Goal: Task Accomplishment & Management: Complete application form

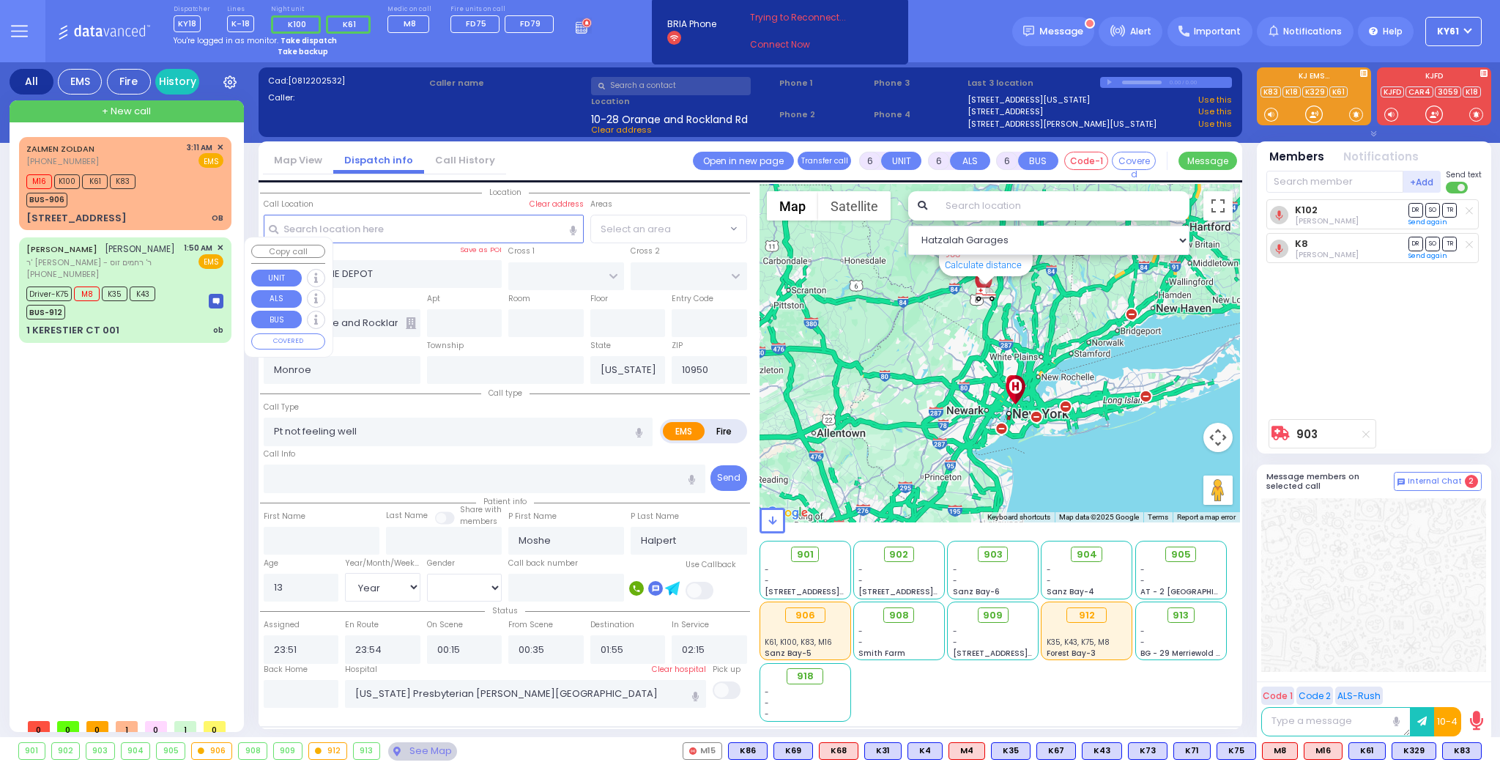
select select "Year"
select select "[DEMOGRAPHIC_DATA]"
click at [182, 315] on div "Driver-K75 M8 K35 K43 BUS-912" at bounding box center [124, 301] width 197 height 37
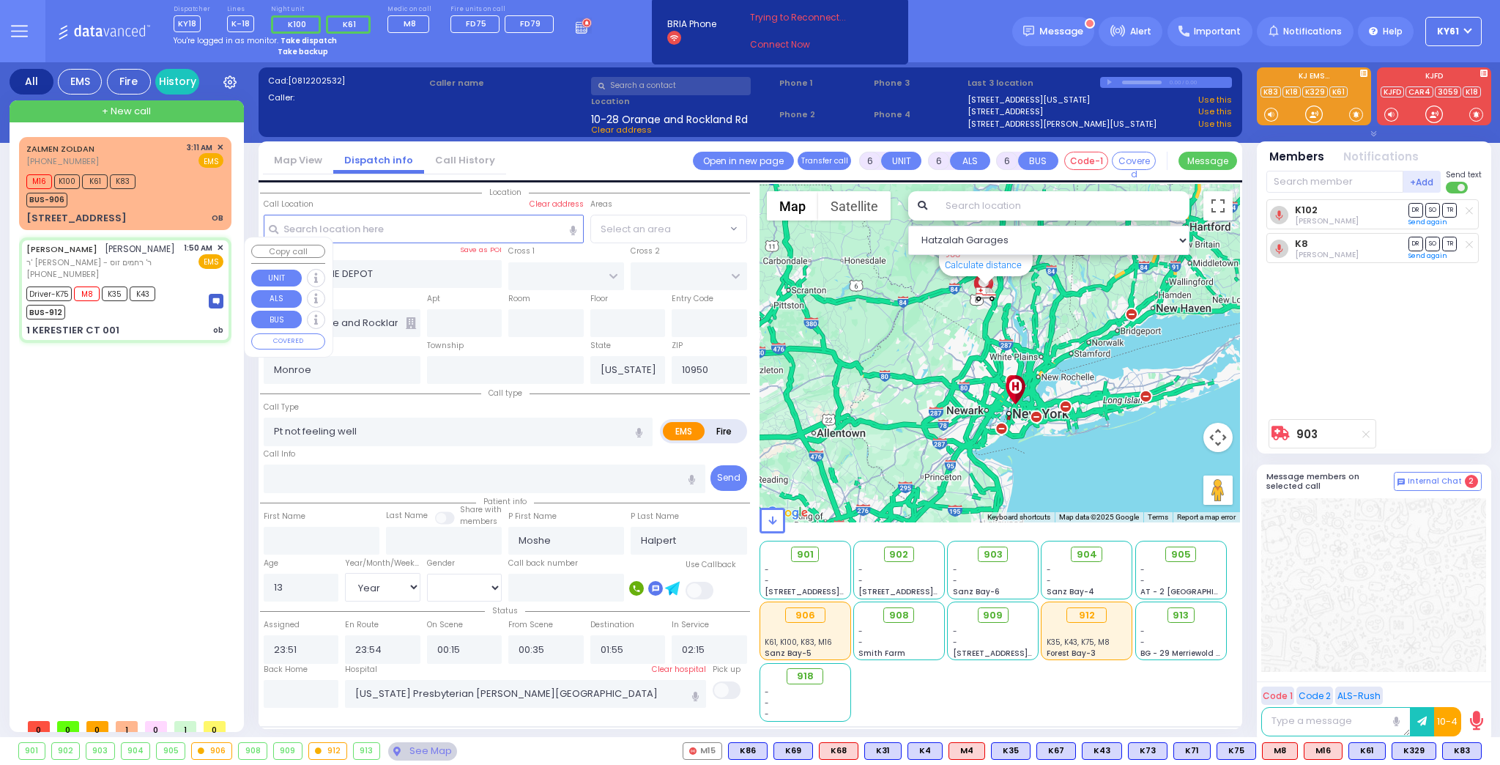
select select
type input "ob"
radio input "true"
type input "[PERSON_NAME]"
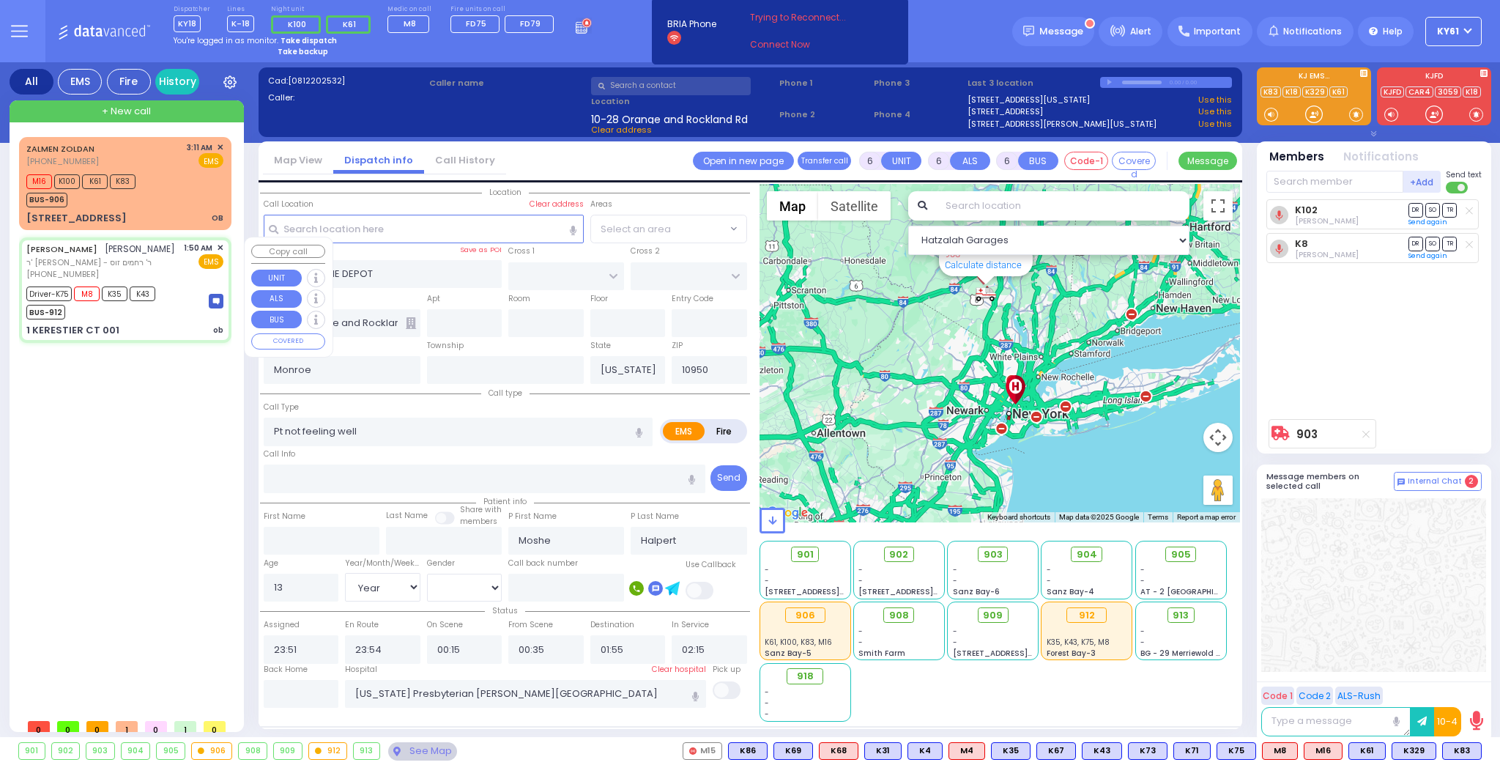
type input "[PERSON_NAME]"
type input "Brach"
type input "27"
select select "Year"
select select
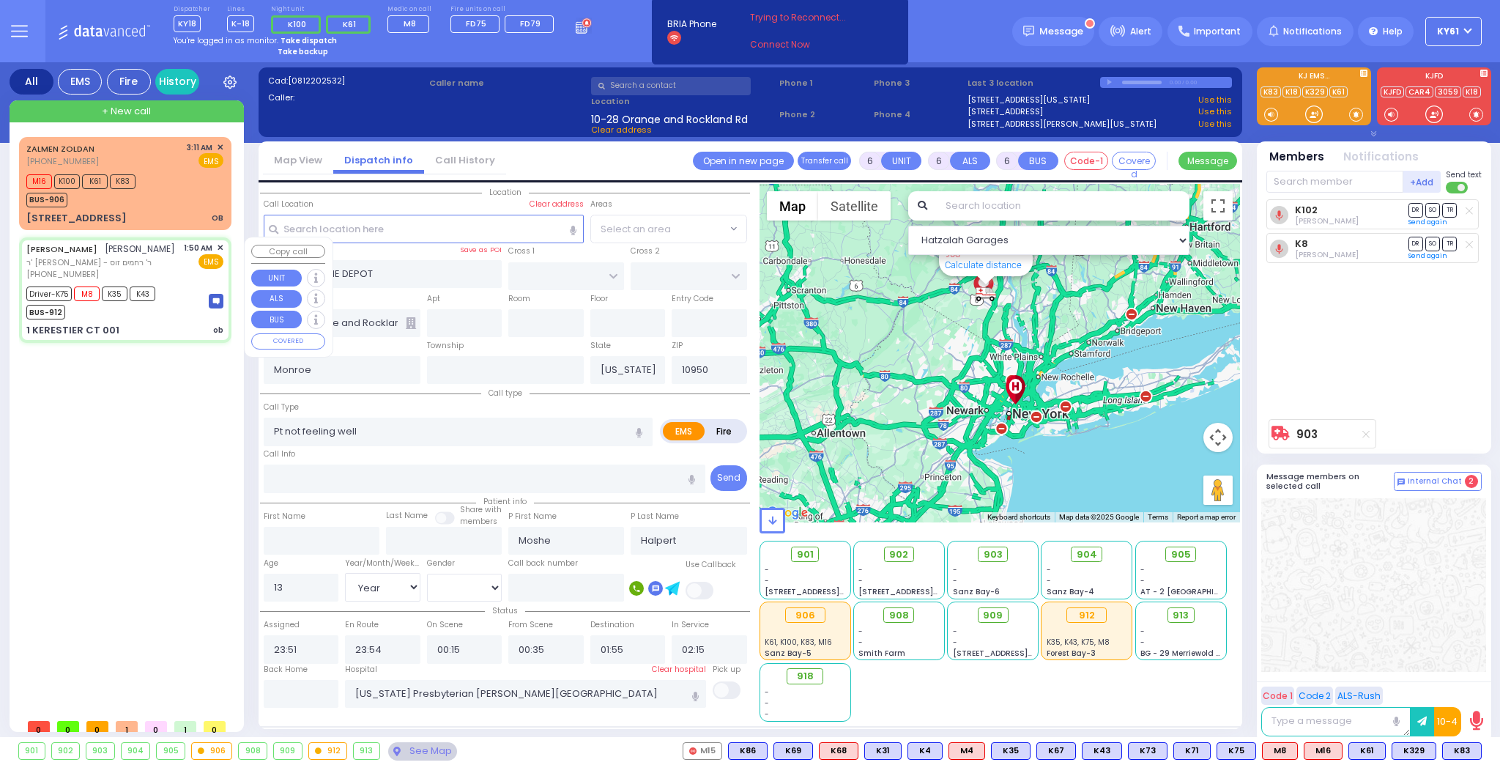
type input "01:50"
type input "01:52"
type input "02:00"
type input "02:11"
type input "03:00"
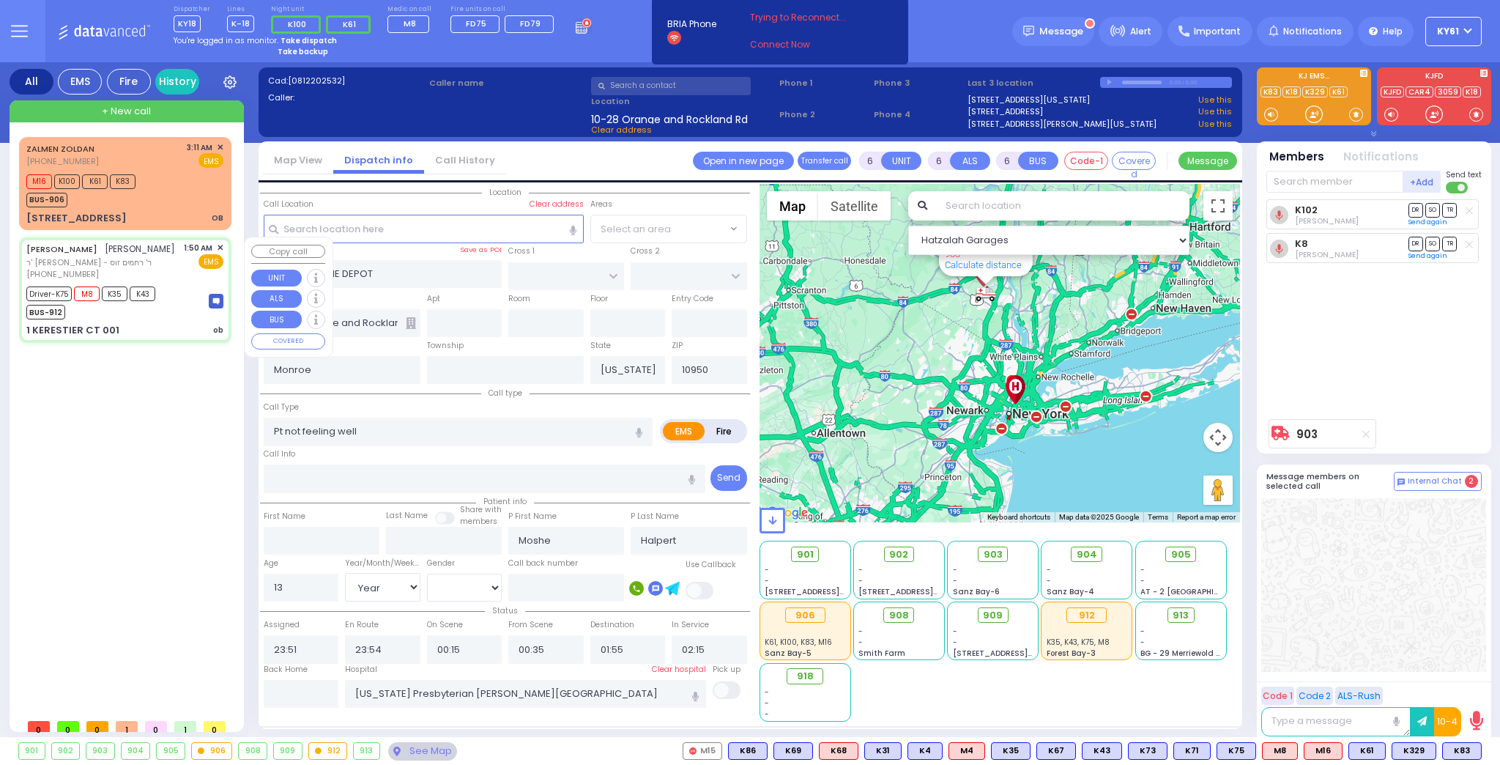
type input "04:10"
type input "[US_STATE][GEOGRAPHIC_DATA] [PERSON_NAME][GEOGRAPHIC_DATA] [STREET_ADDRESS][US_…"
type input "KAHAN DR"
type input "[PERSON_NAME] BLVD"
type input "1 KERESTIER CT"
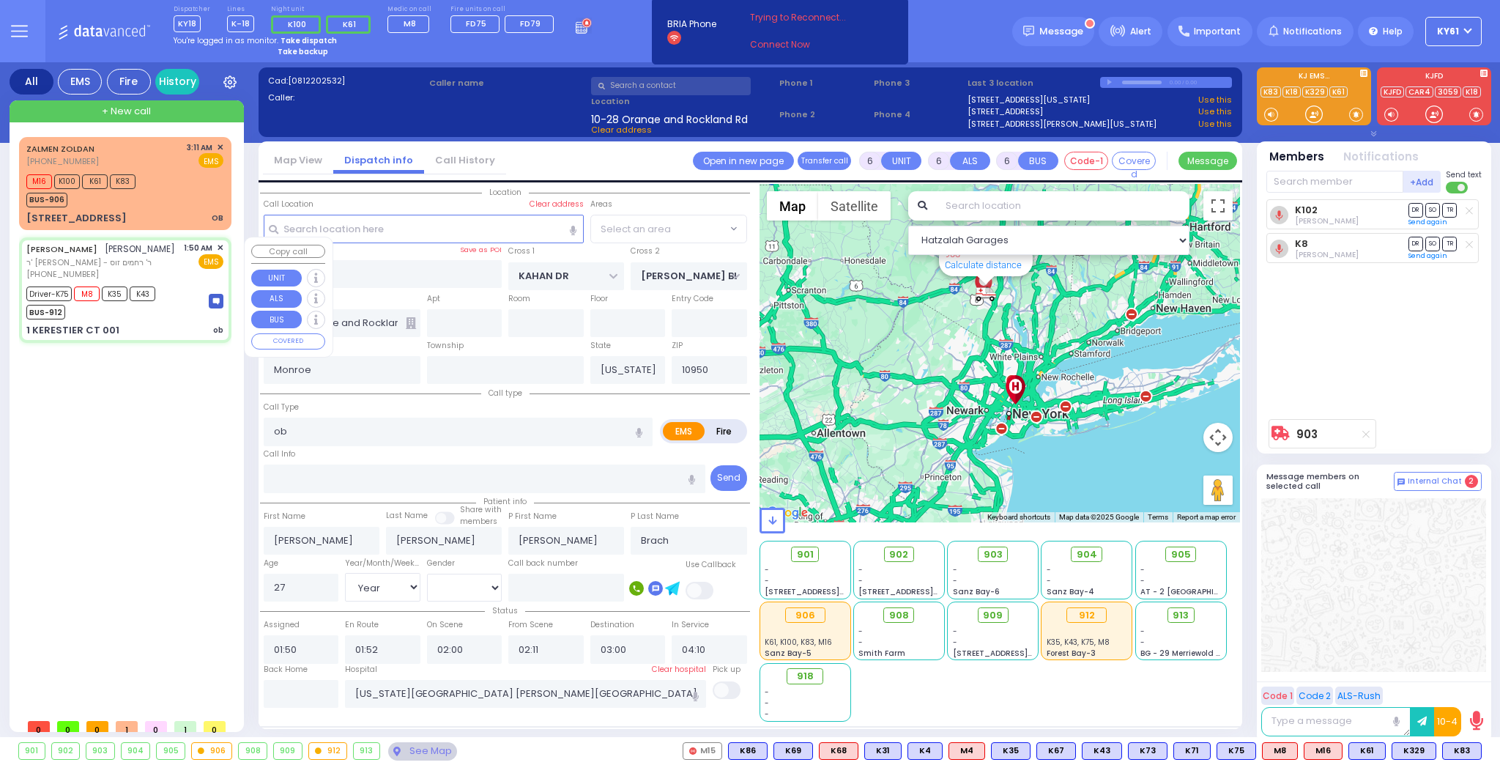
type input "001"
type input "[PERSON_NAME]"
select select "Hatzalah Garages"
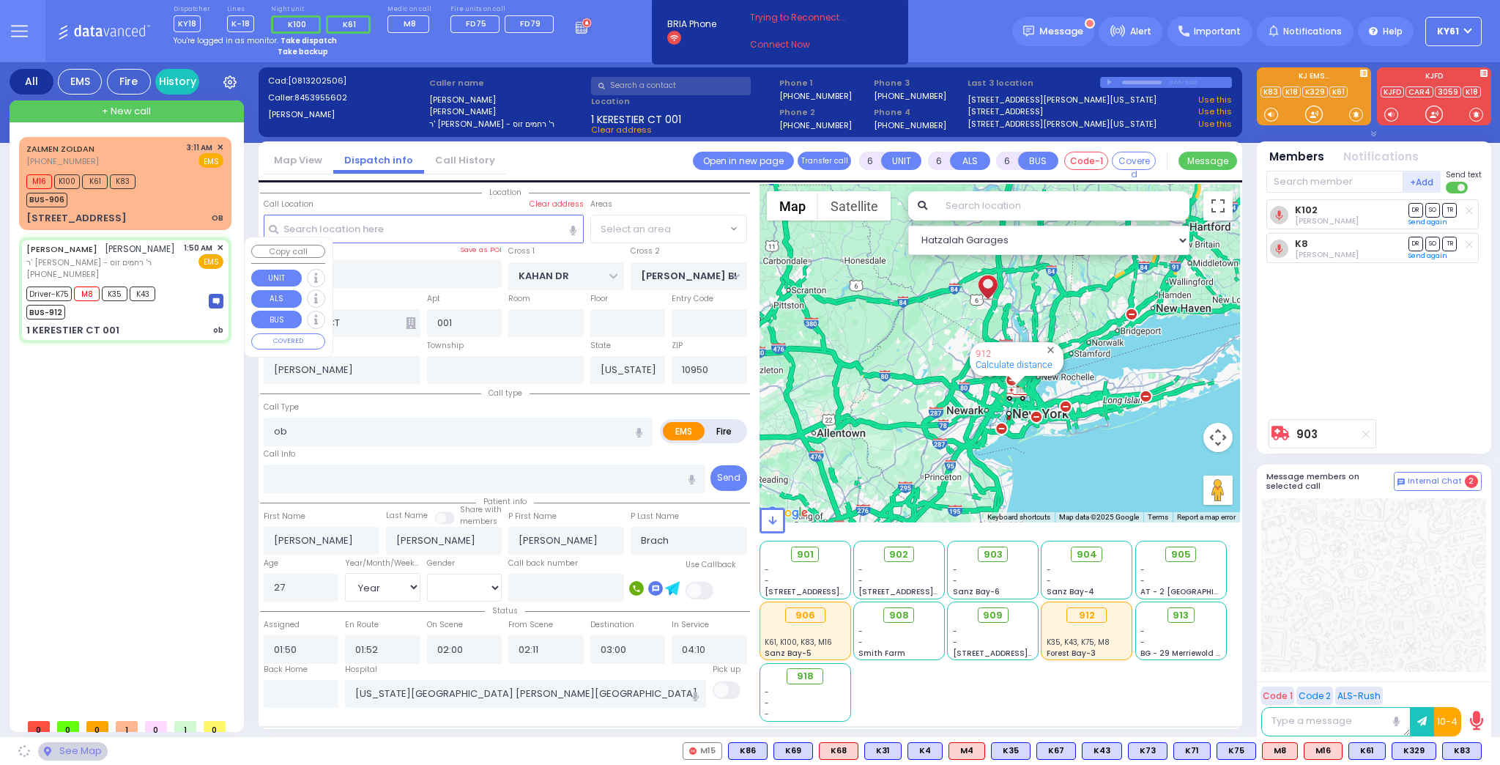
select select "SECTION 4"
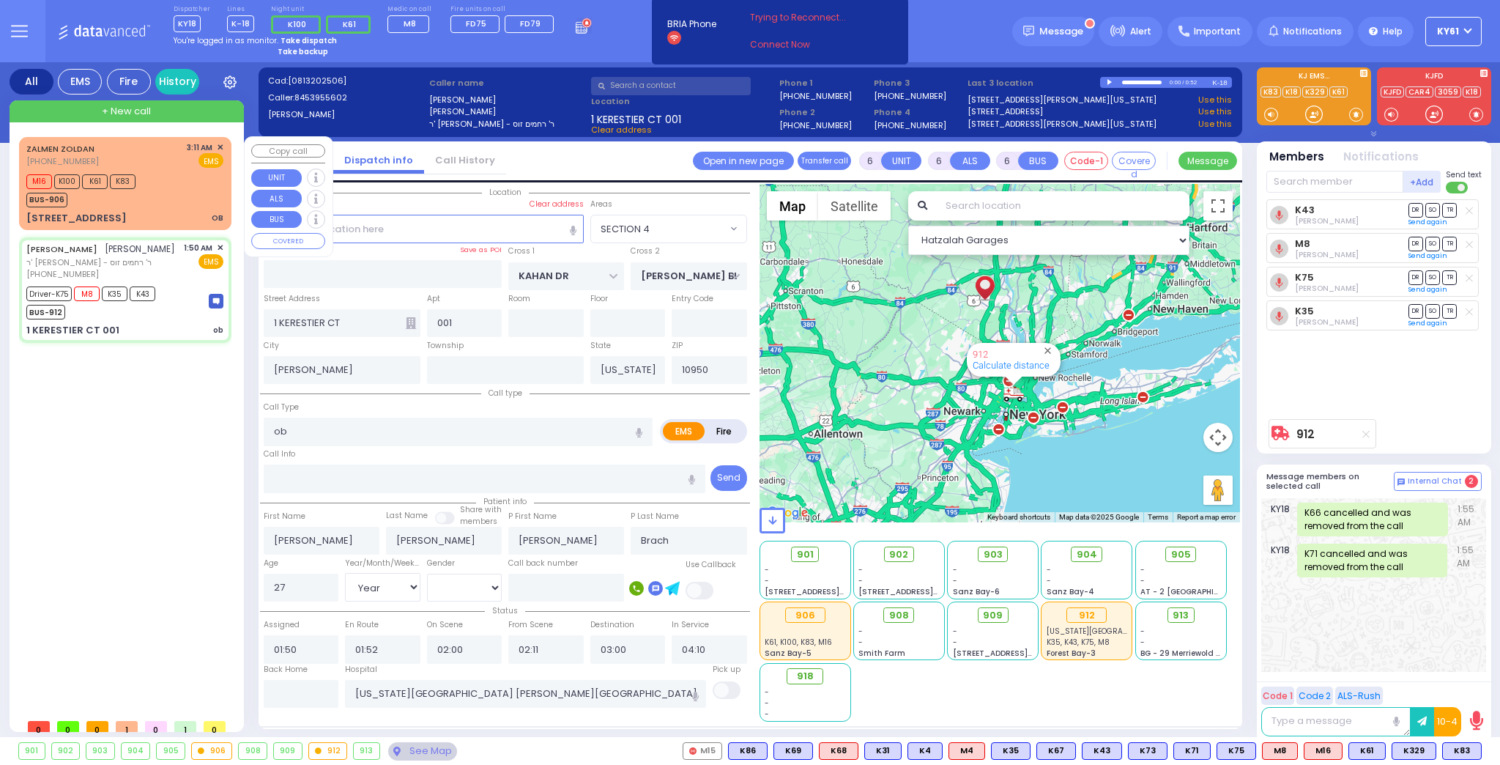
drag, startPoint x: 203, startPoint y: 188, endPoint x: 199, endPoint y: 196, distance: 8.9
click at [200, 195] on div "M16 K100 K61 K83 BUS-906" at bounding box center [124, 189] width 197 height 37
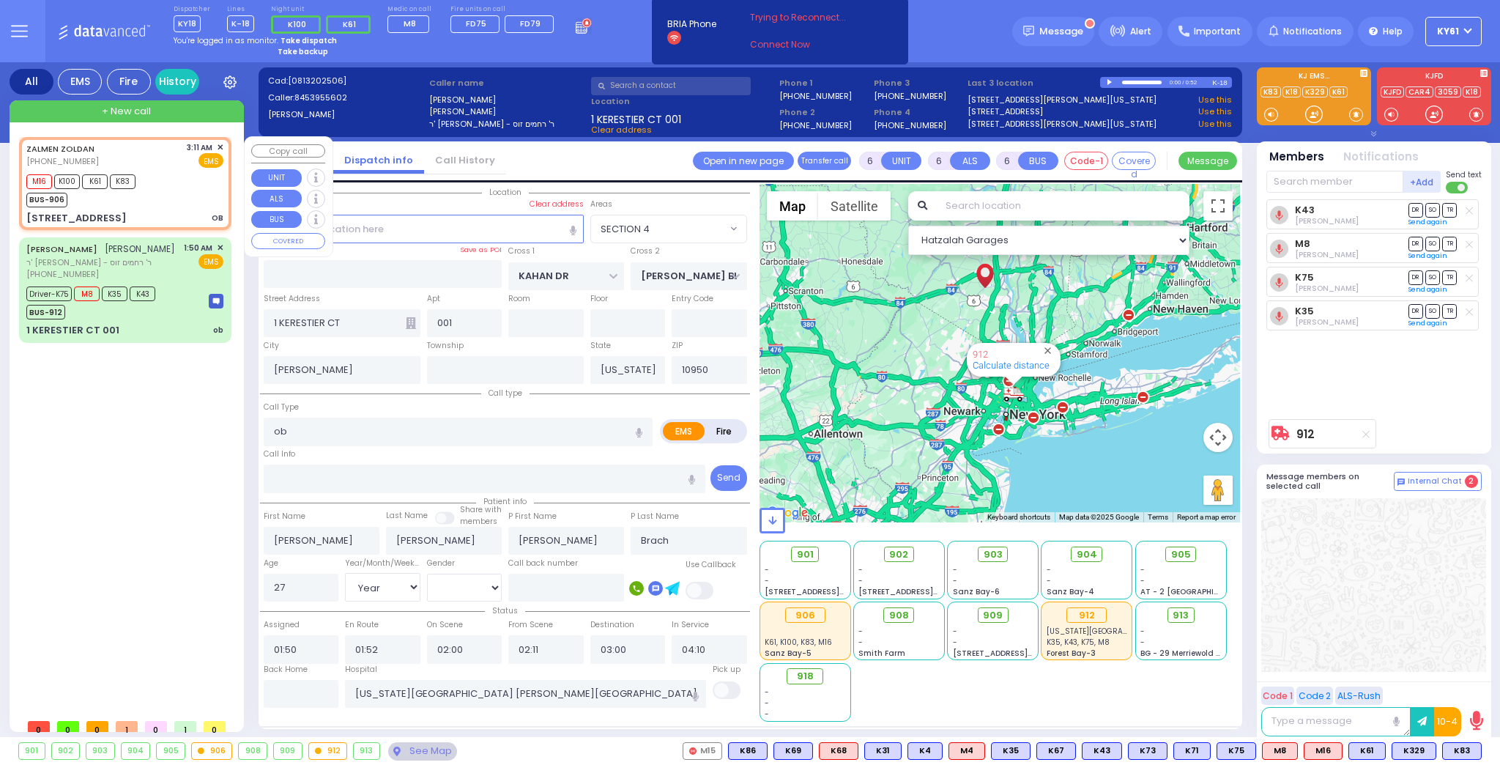
type input "2"
type input "1"
select select
type input "OB"
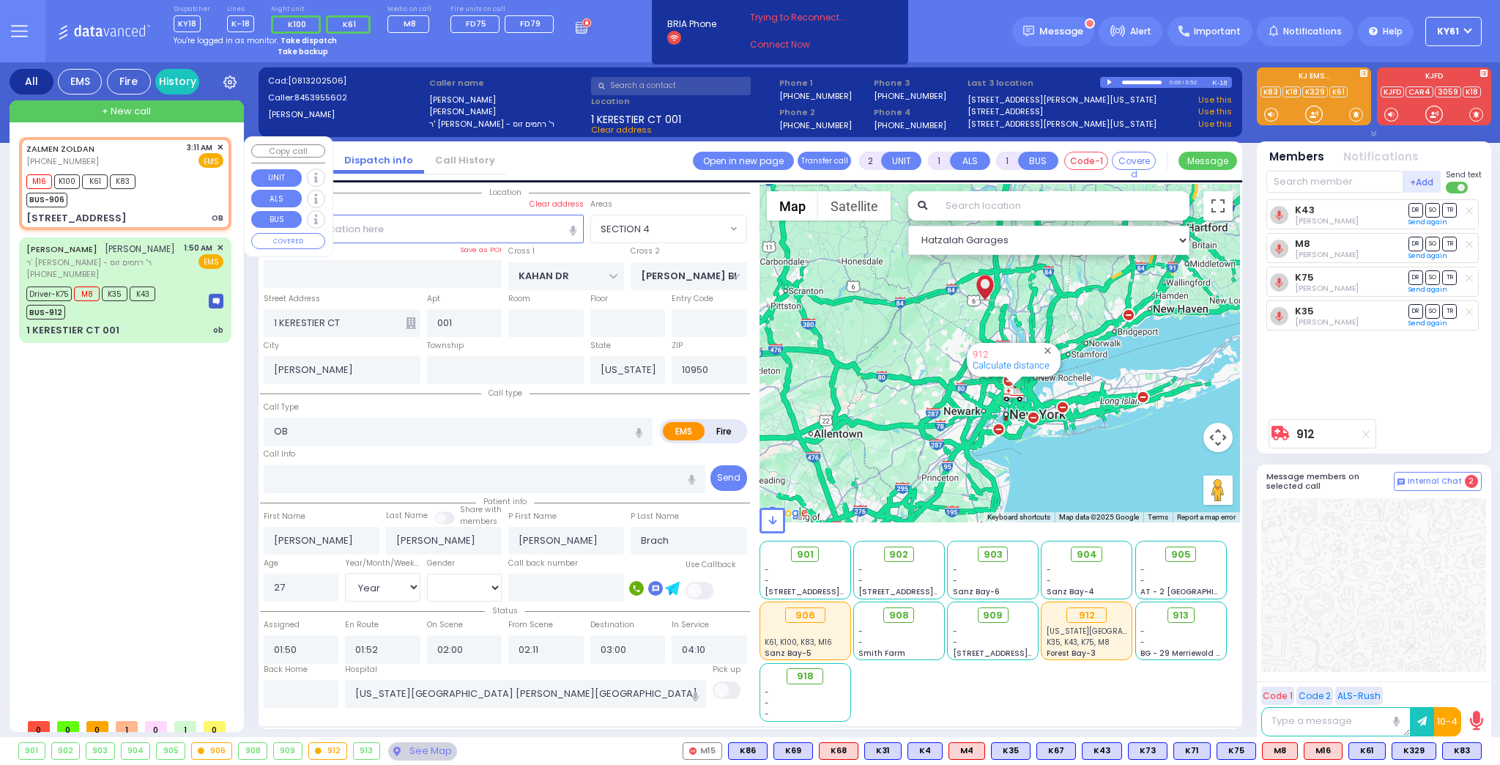
radio input "true"
type input "[PERSON_NAME]"
select select
type input "03:11"
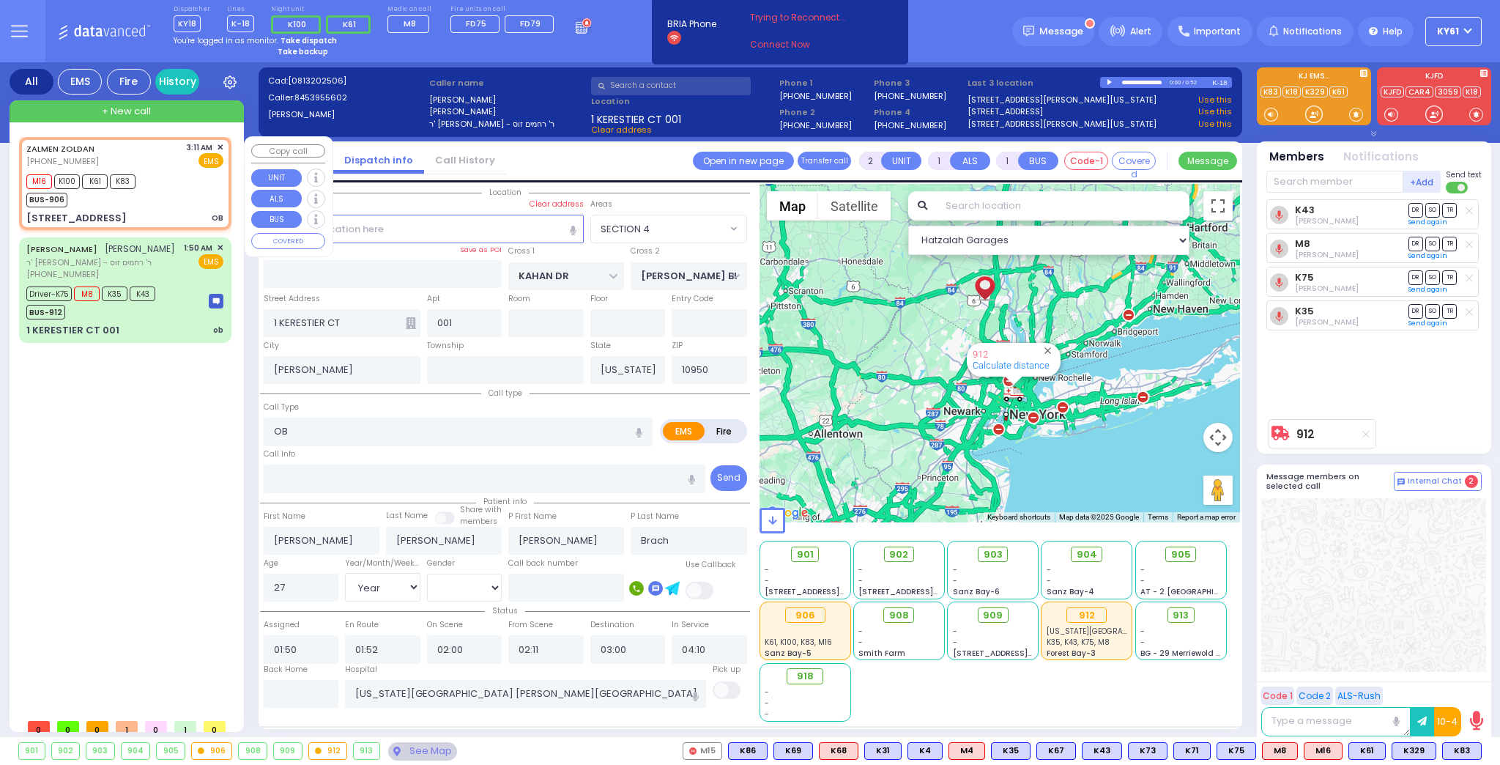
type input "03:13"
select select "Hatzalah Garages"
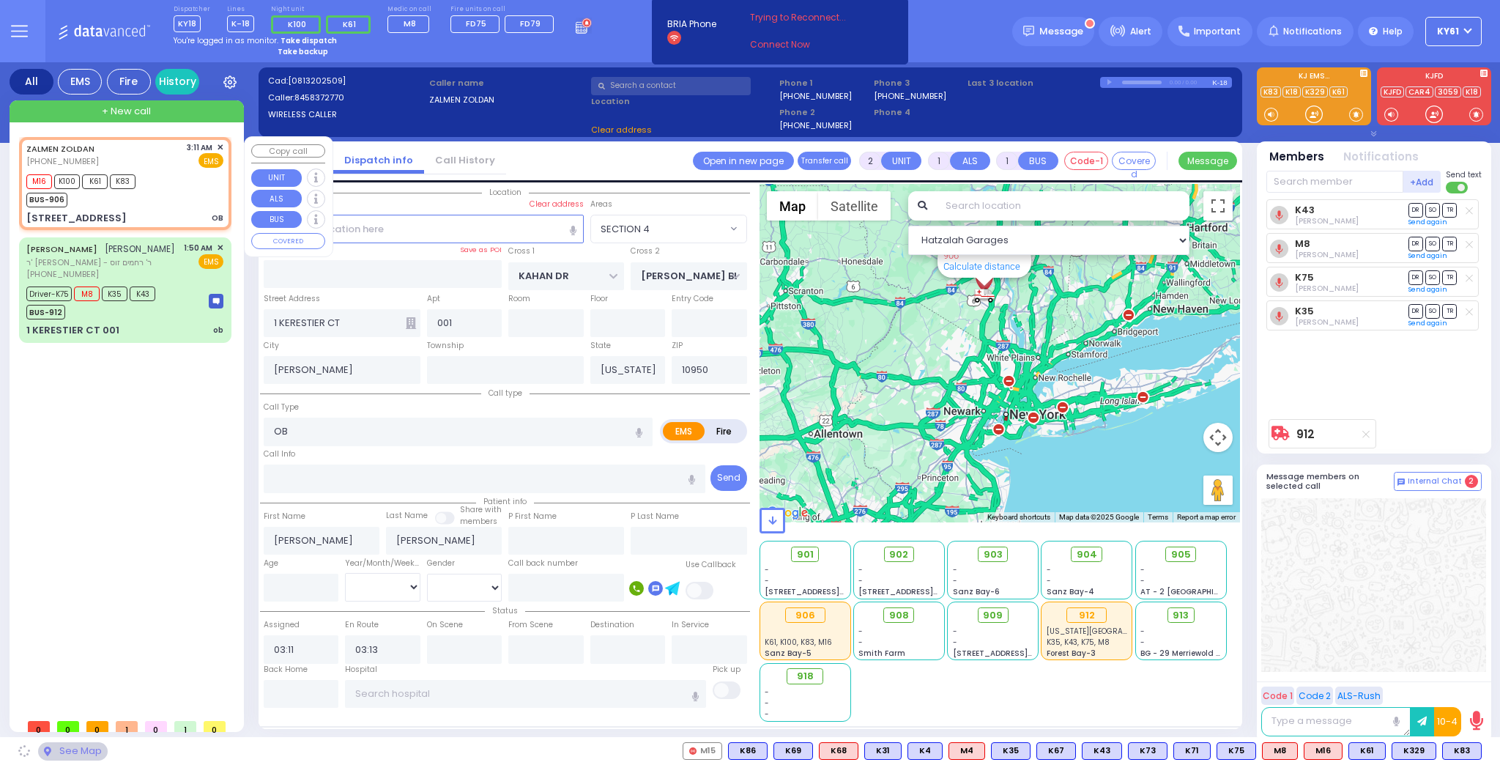
type input "RIMENEV COURT"
type input "DAJ BLVD"
type input "[STREET_ADDRESS]"
type input "202"
type input "Monroe"
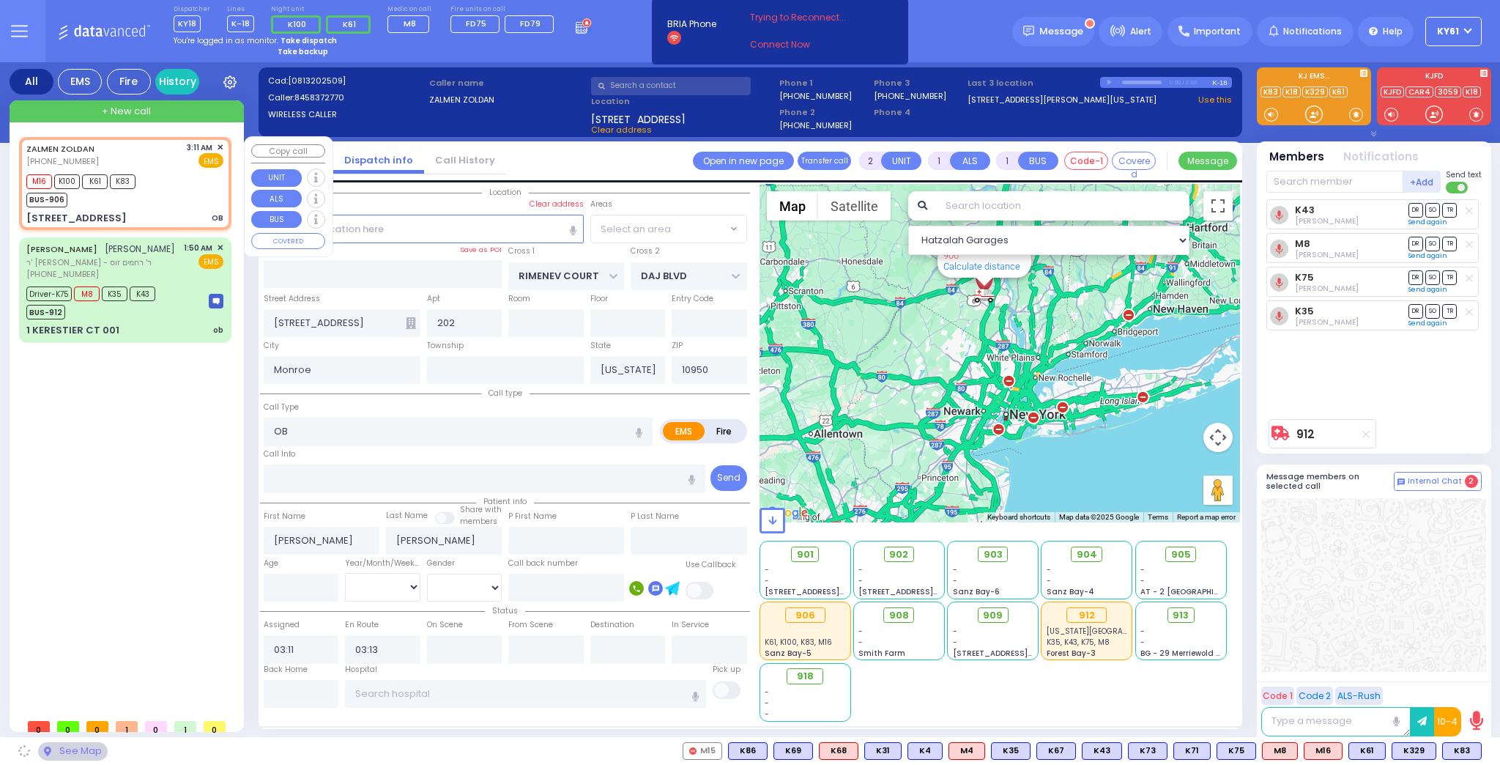
select select "SECTION 1"
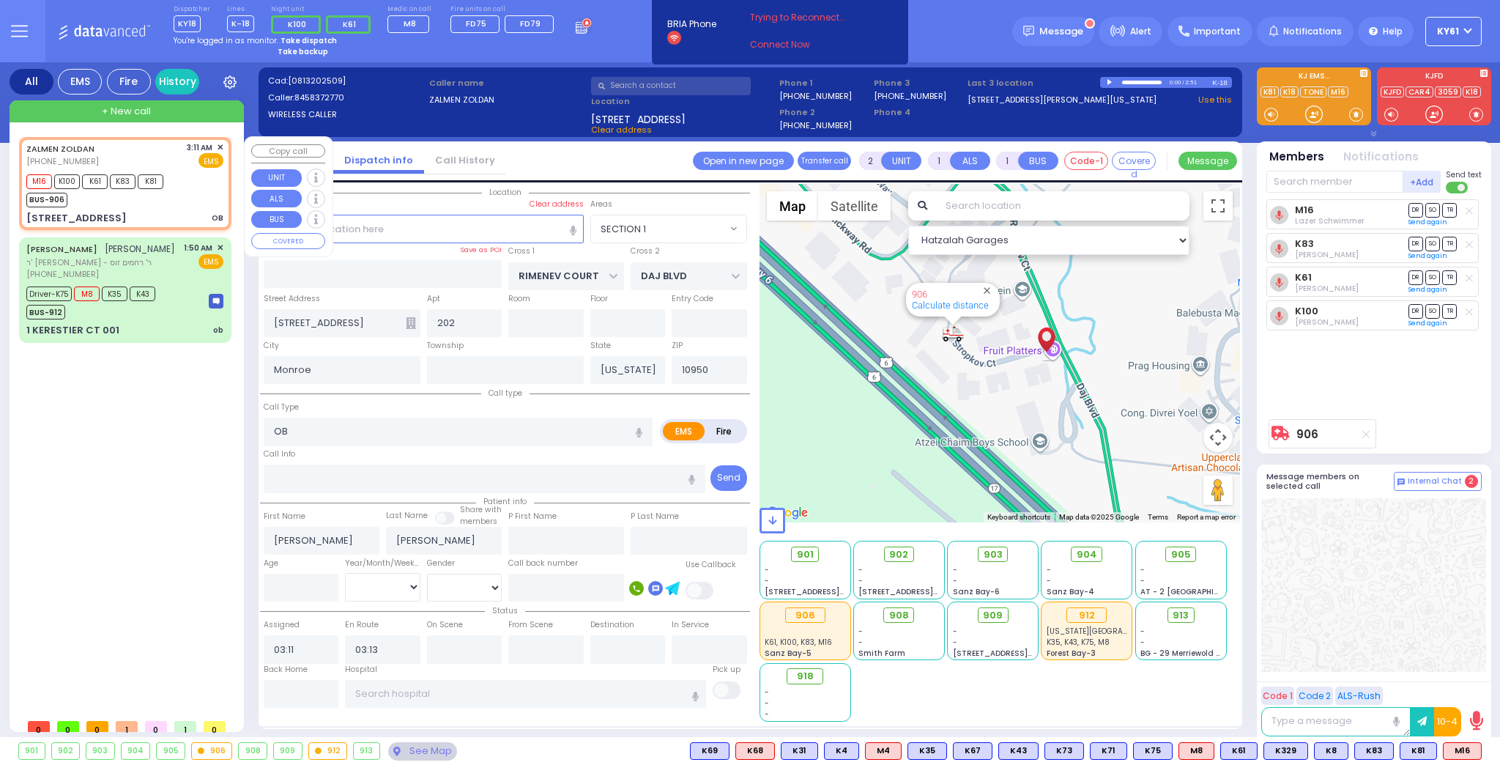
select select
radio input "true"
select select
select select "Hatzalah Garages"
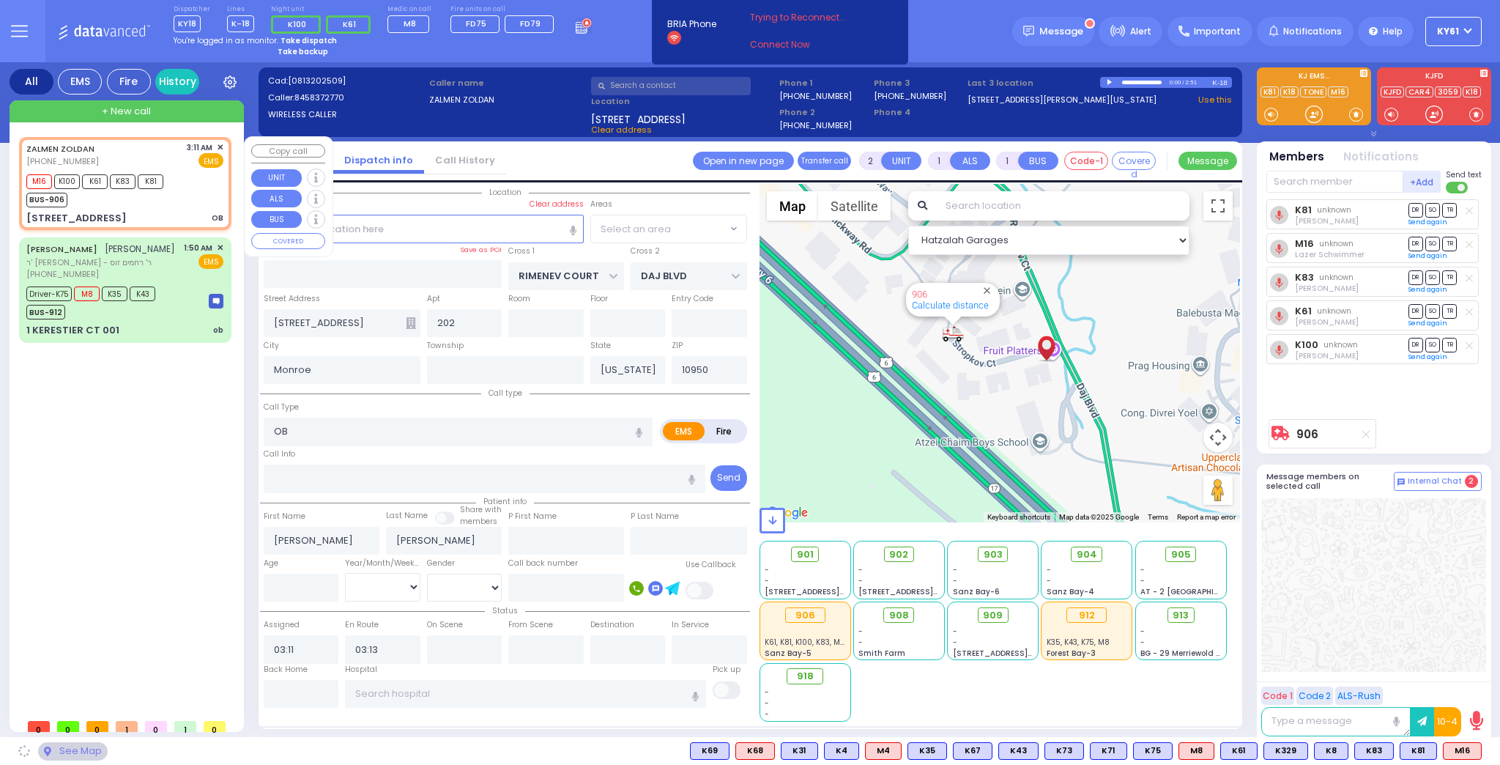
select select "SECTION 1"
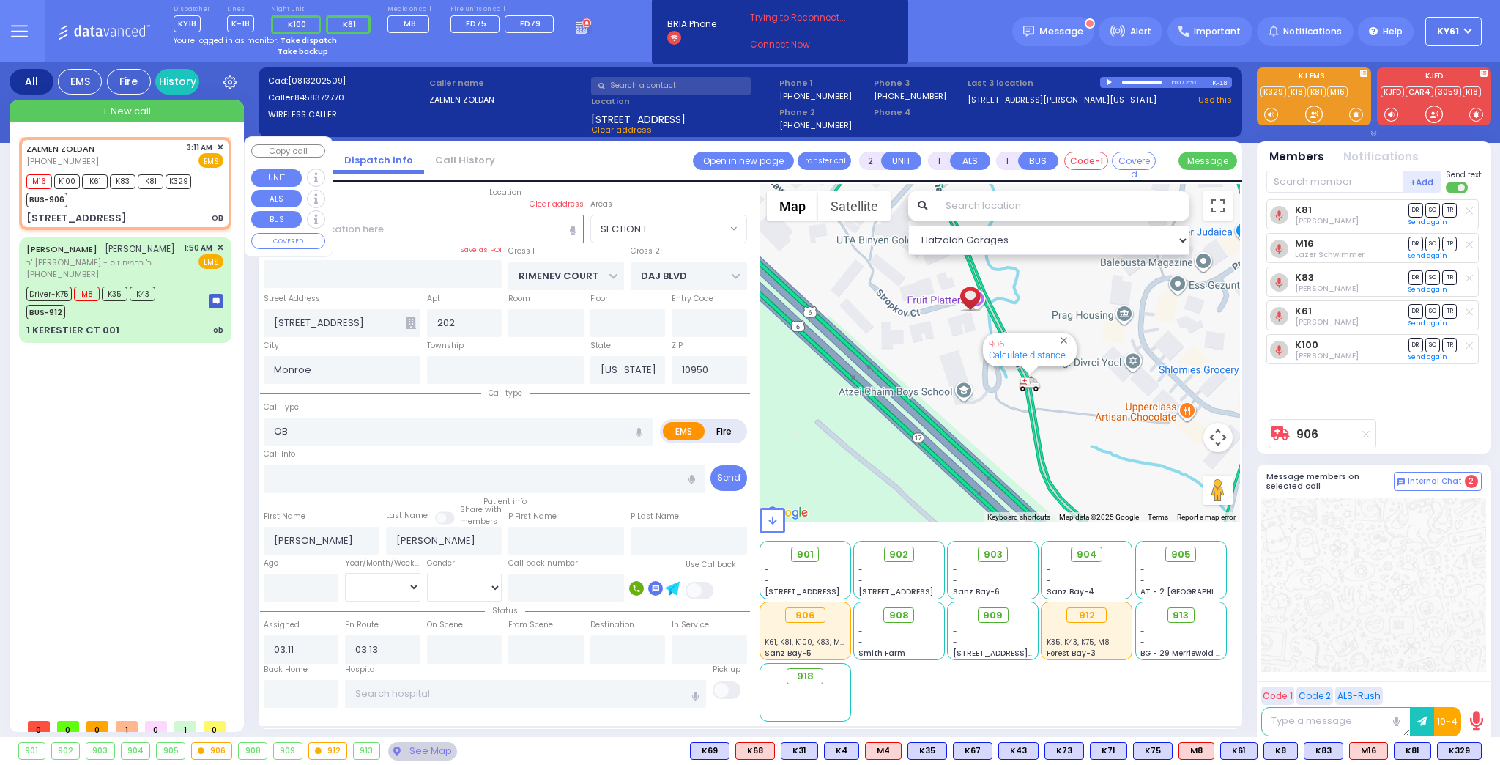
select select
radio input "true"
select select
select select "Hatzalah Garages"
select select "SECTION 1"
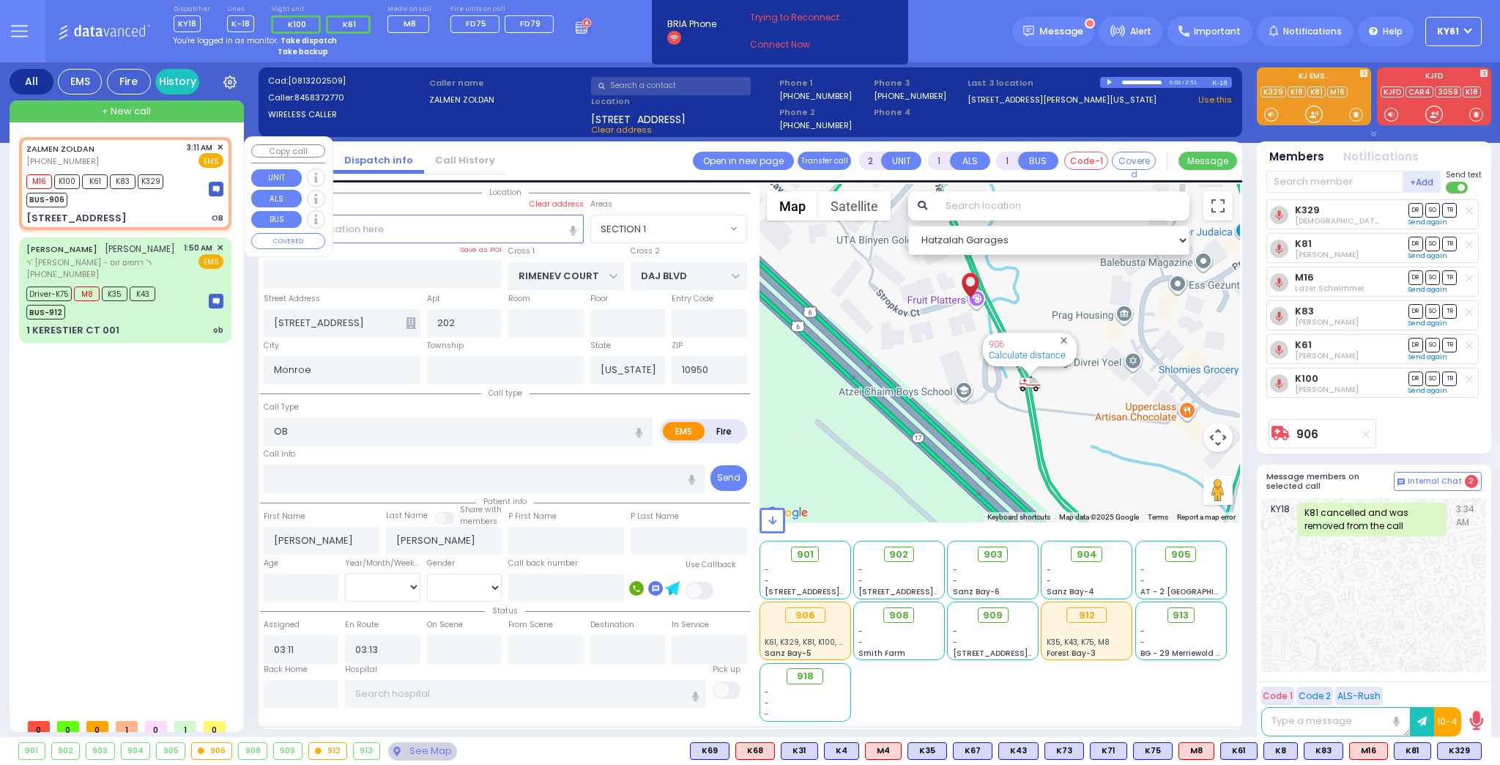
select select
radio input "true"
select select
select select "Hatzalah Garages"
select select "SECTION 1"
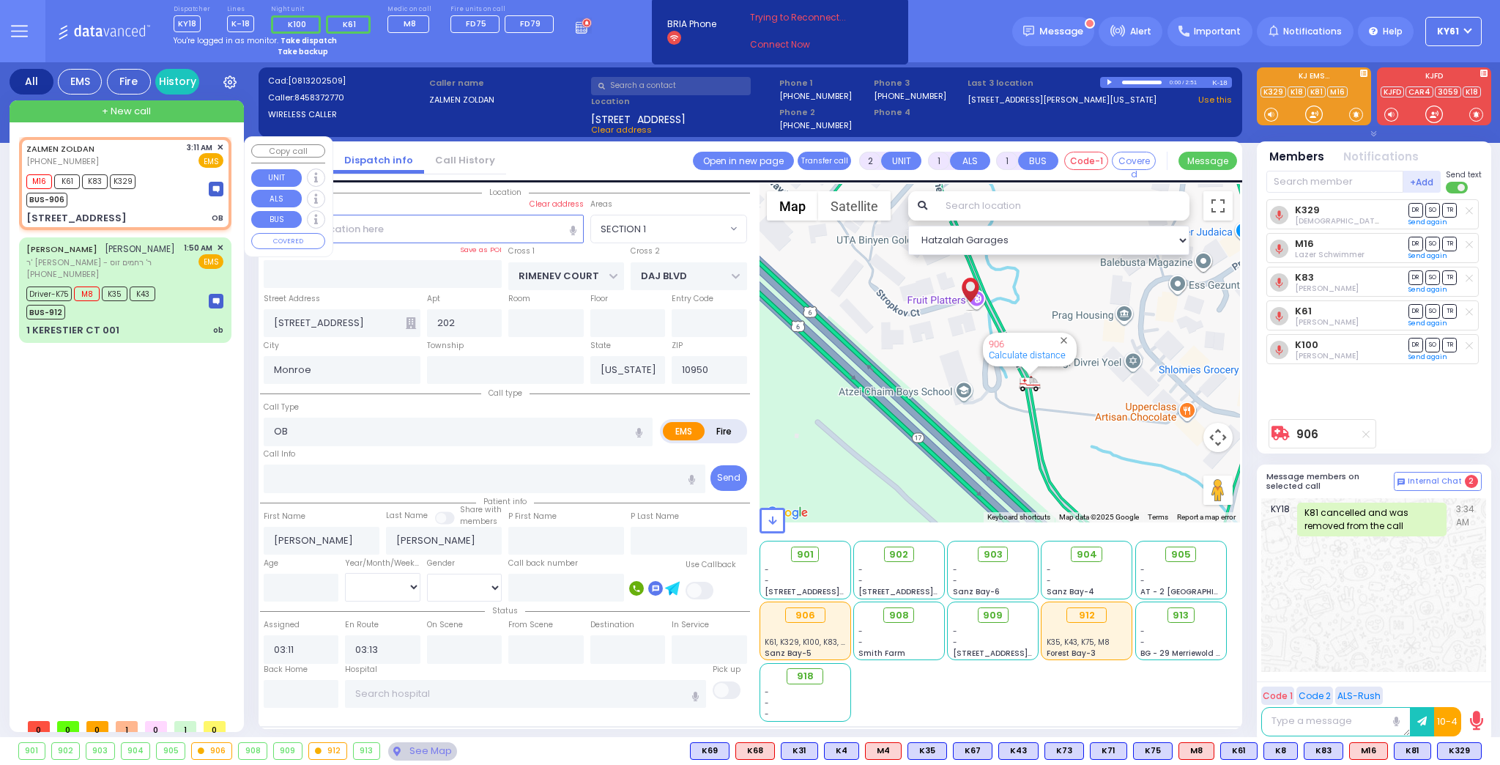
select select
radio input "true"
select select
select select "Hatzalah Garages"
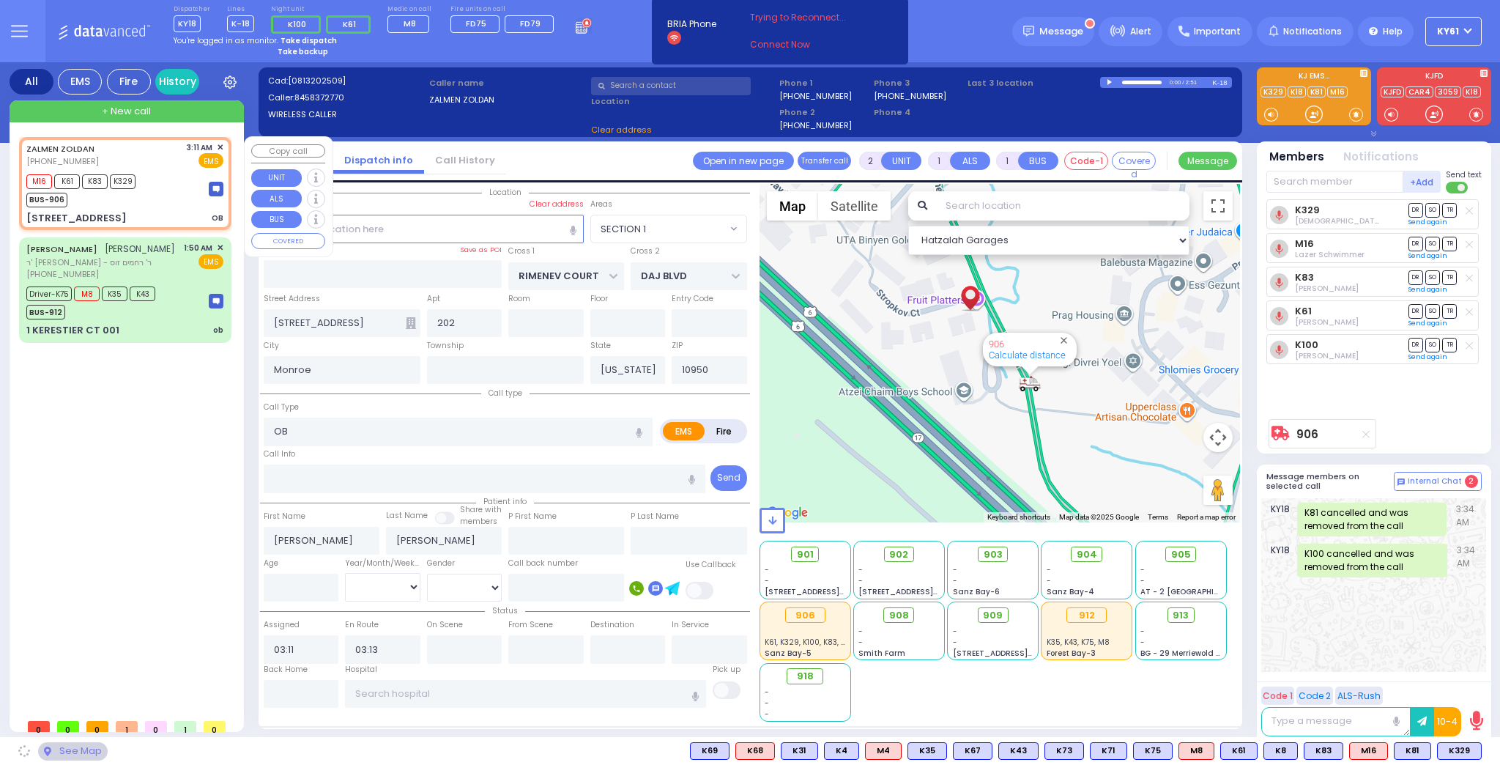
select select "SECTION 1"
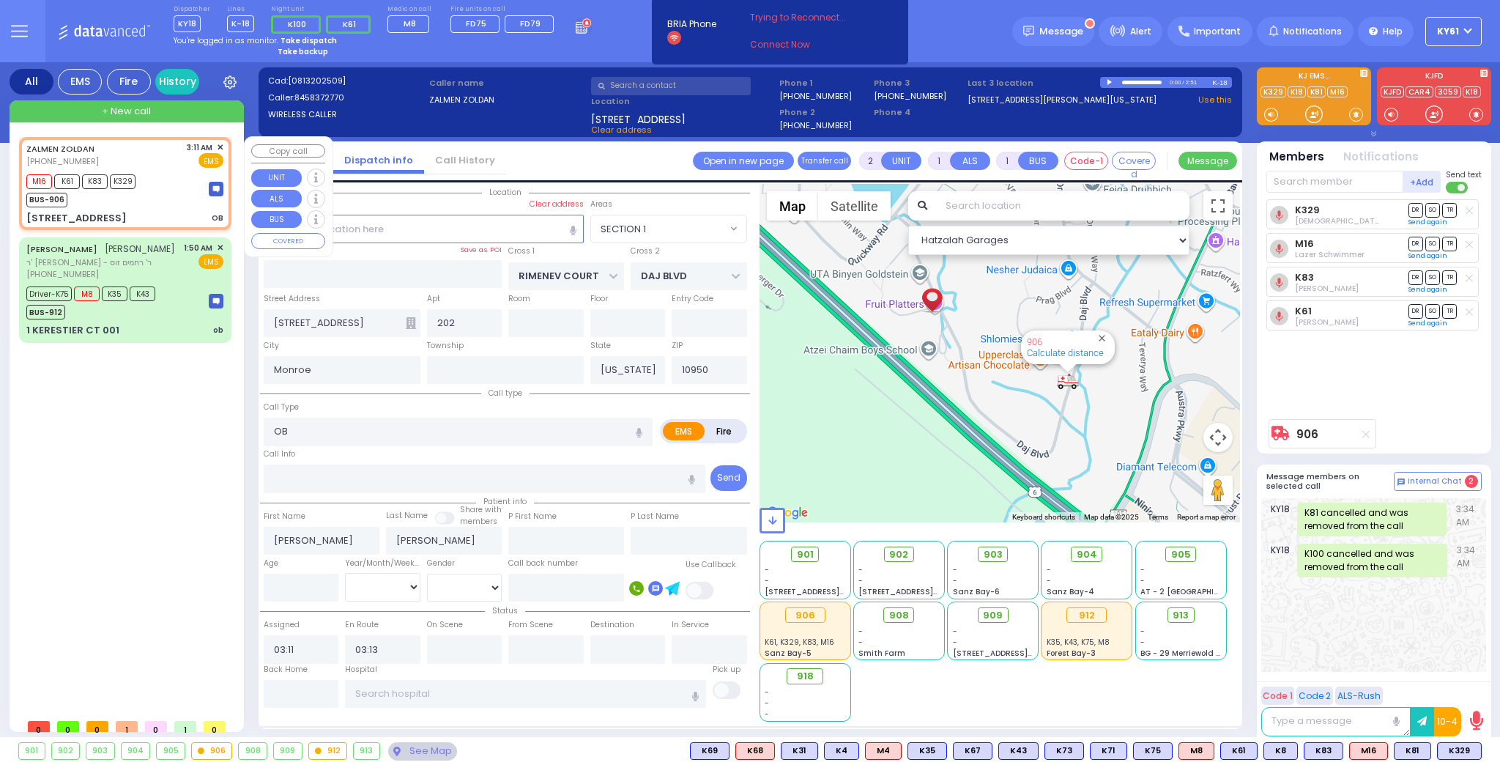
type input "6"
select select
radio input "true"
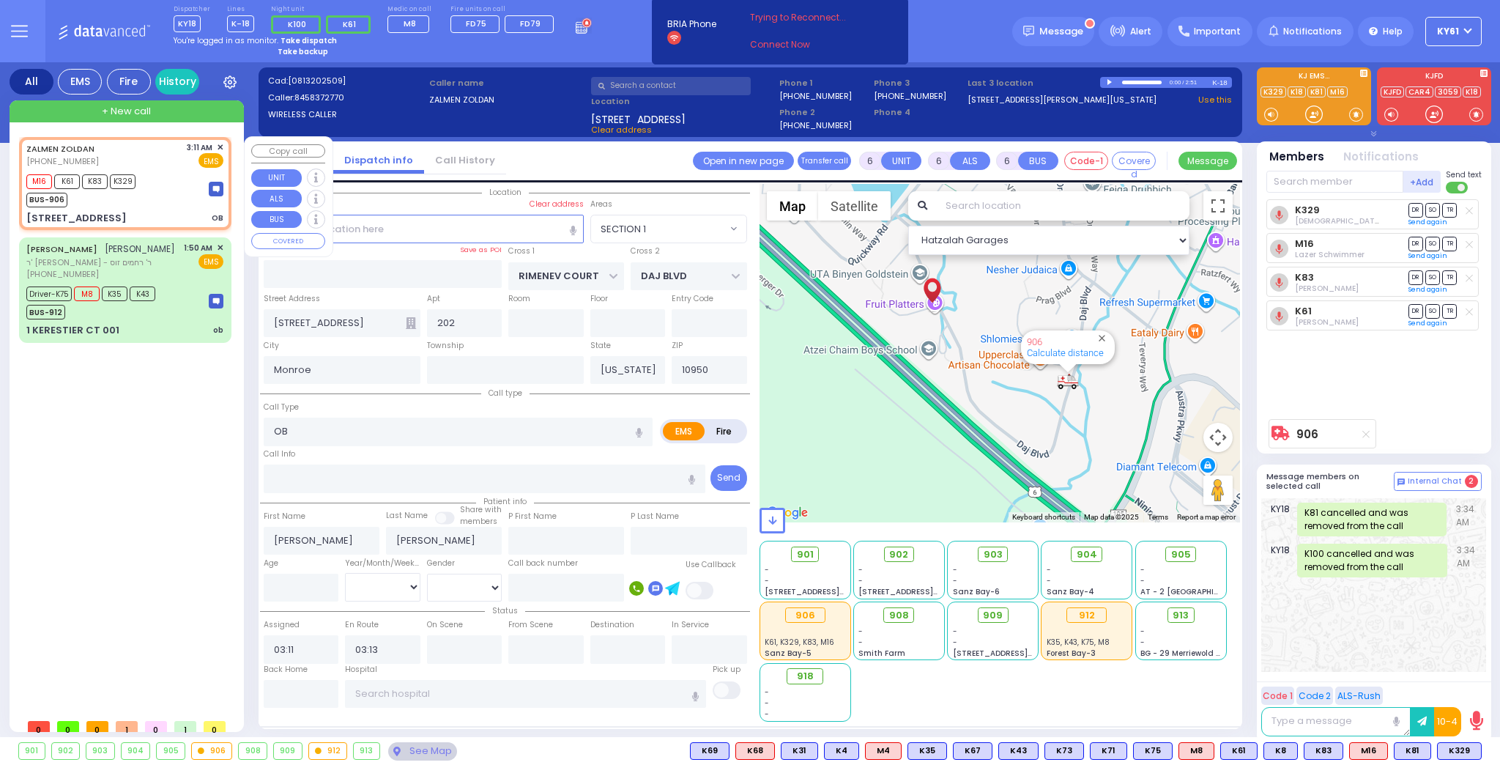
type input "Unknown"
select select "Year"
select select "Hatzalah Garages"
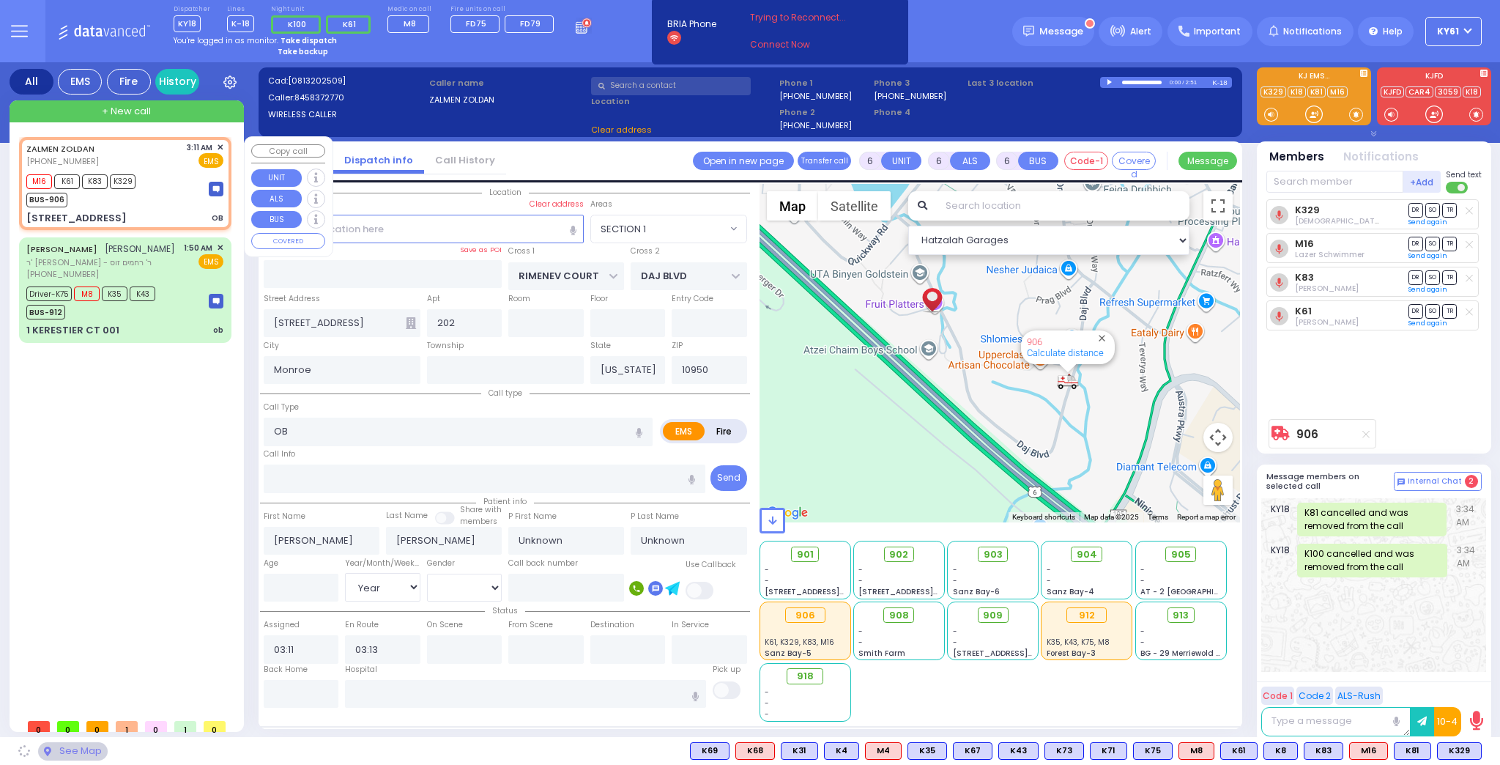
select select "SECTION 1"
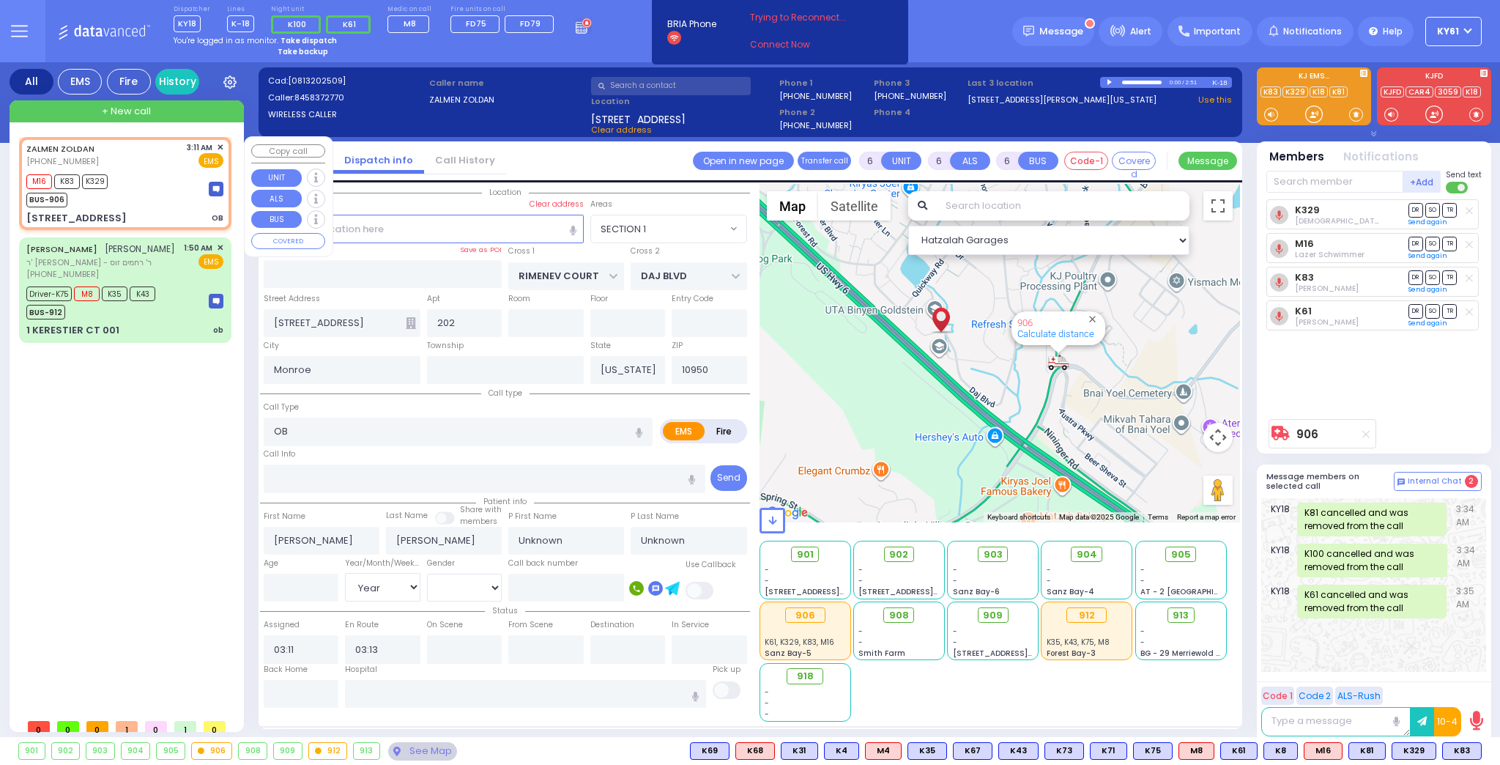
select select
radio input "true"
select select "Year"
select select "Hatzalah Garages"
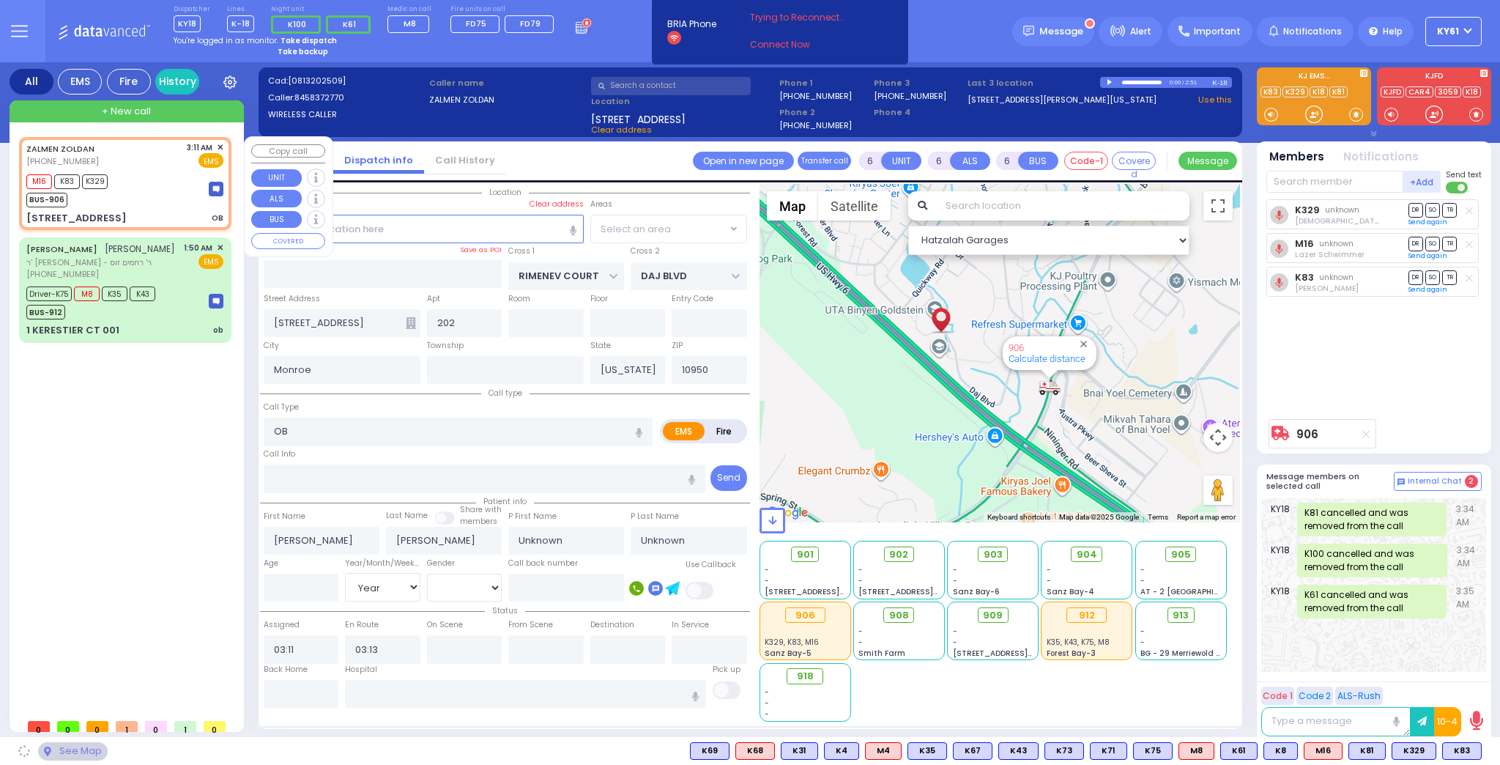
select select "SECTION 1"
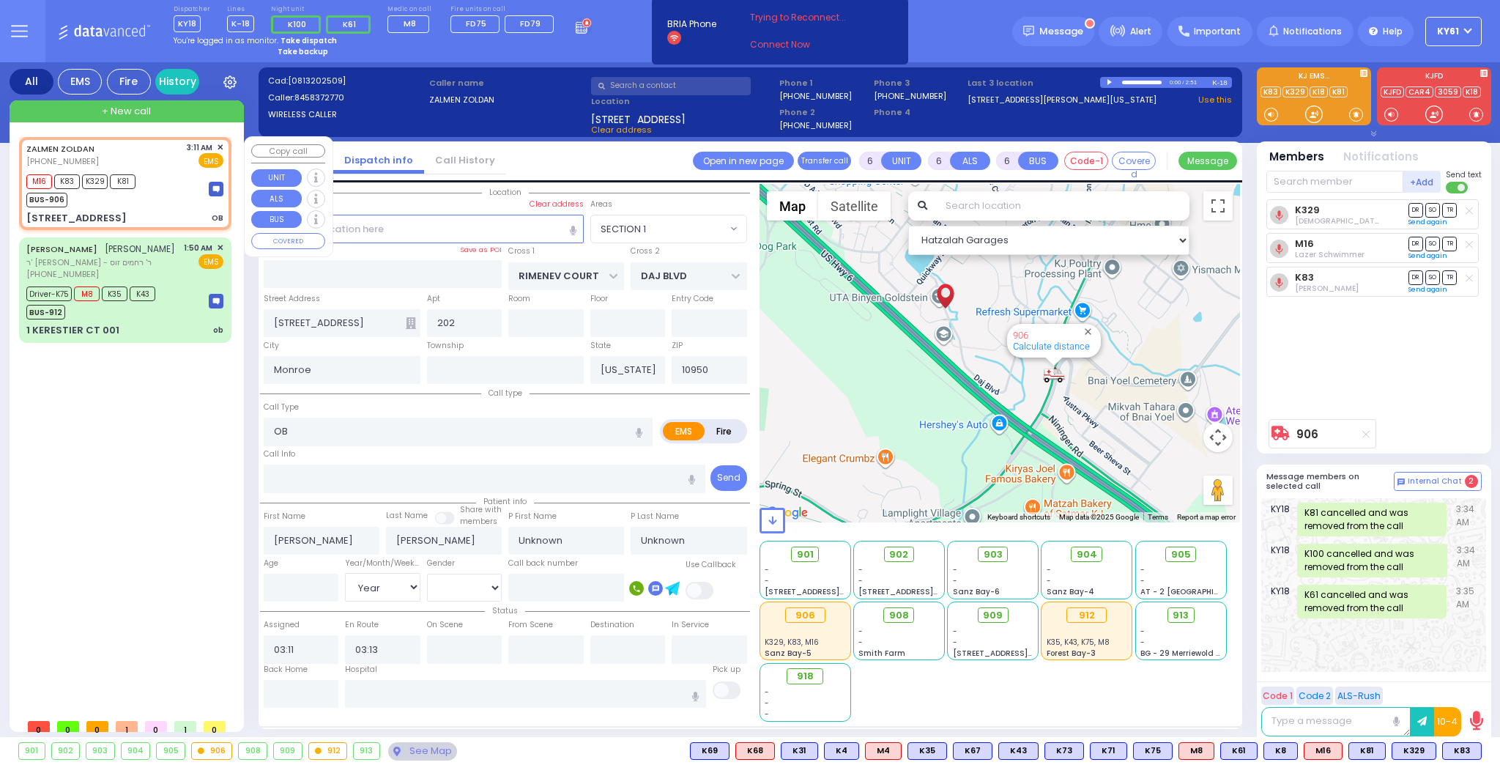
select select
radio input "true"
select select "Year"
select select "Hatzalah Garages"
select select "SECTION 1"
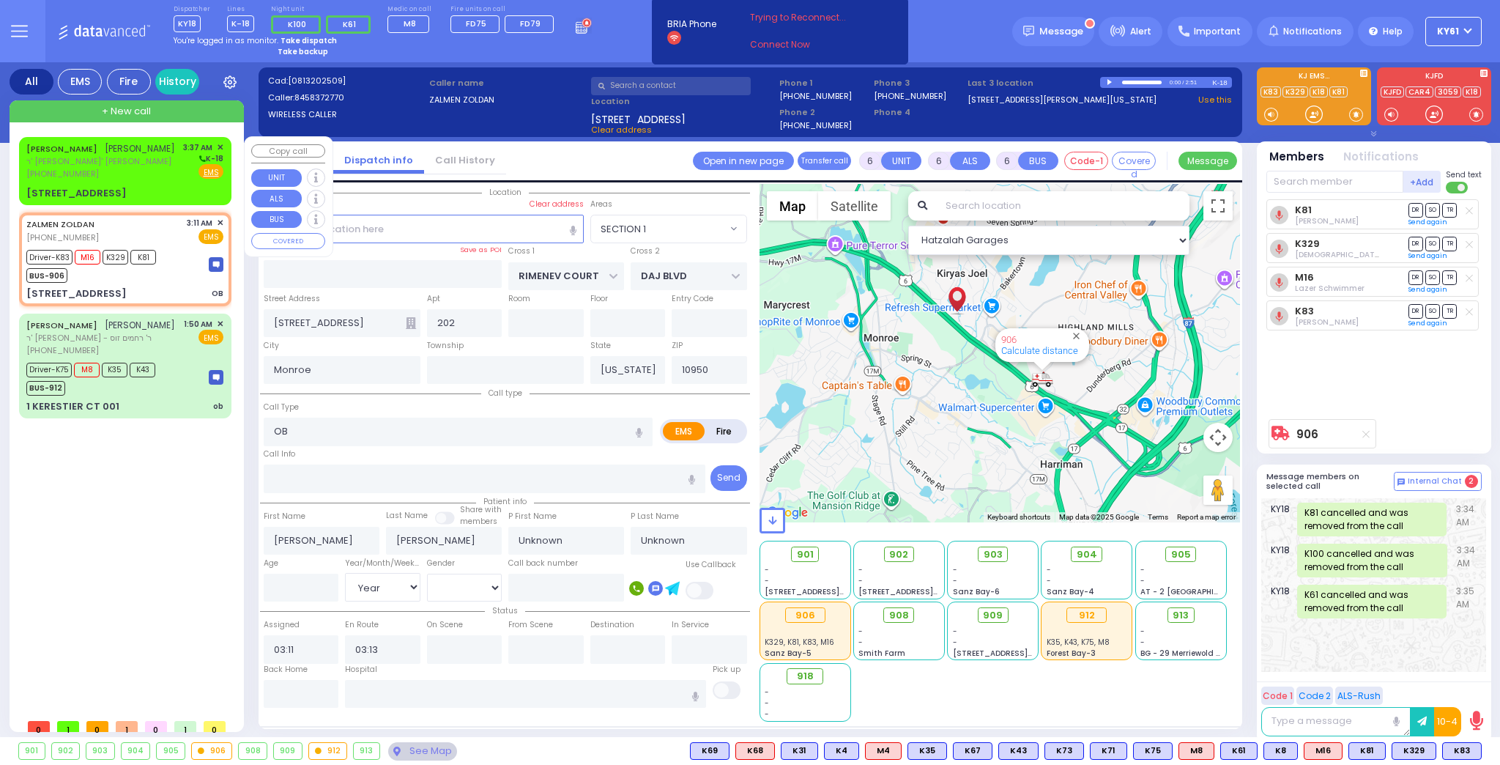
select select
radio input "true"
select select "Year"
type input "03:15"
type input "03:35"
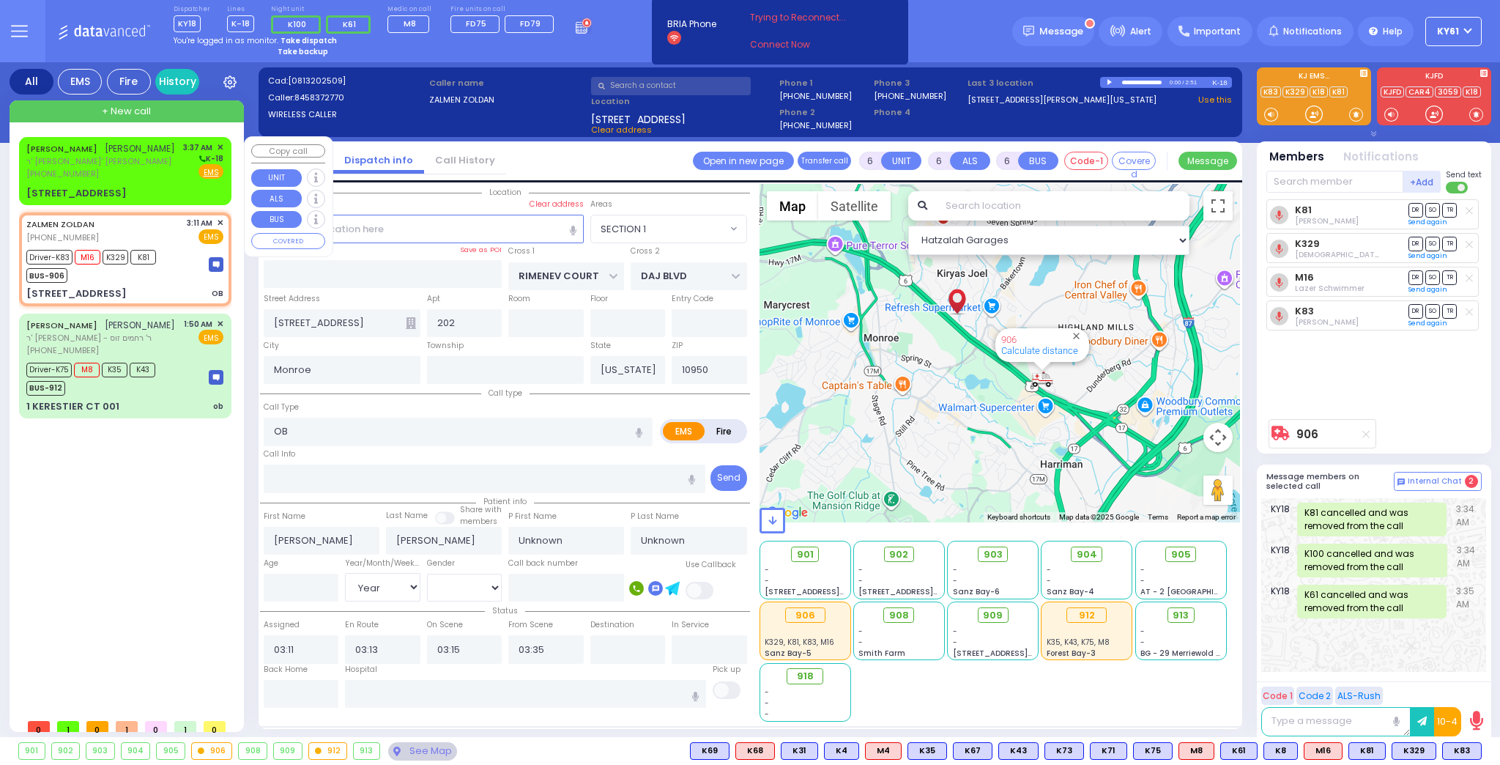
select select "Hatzalah Garages"
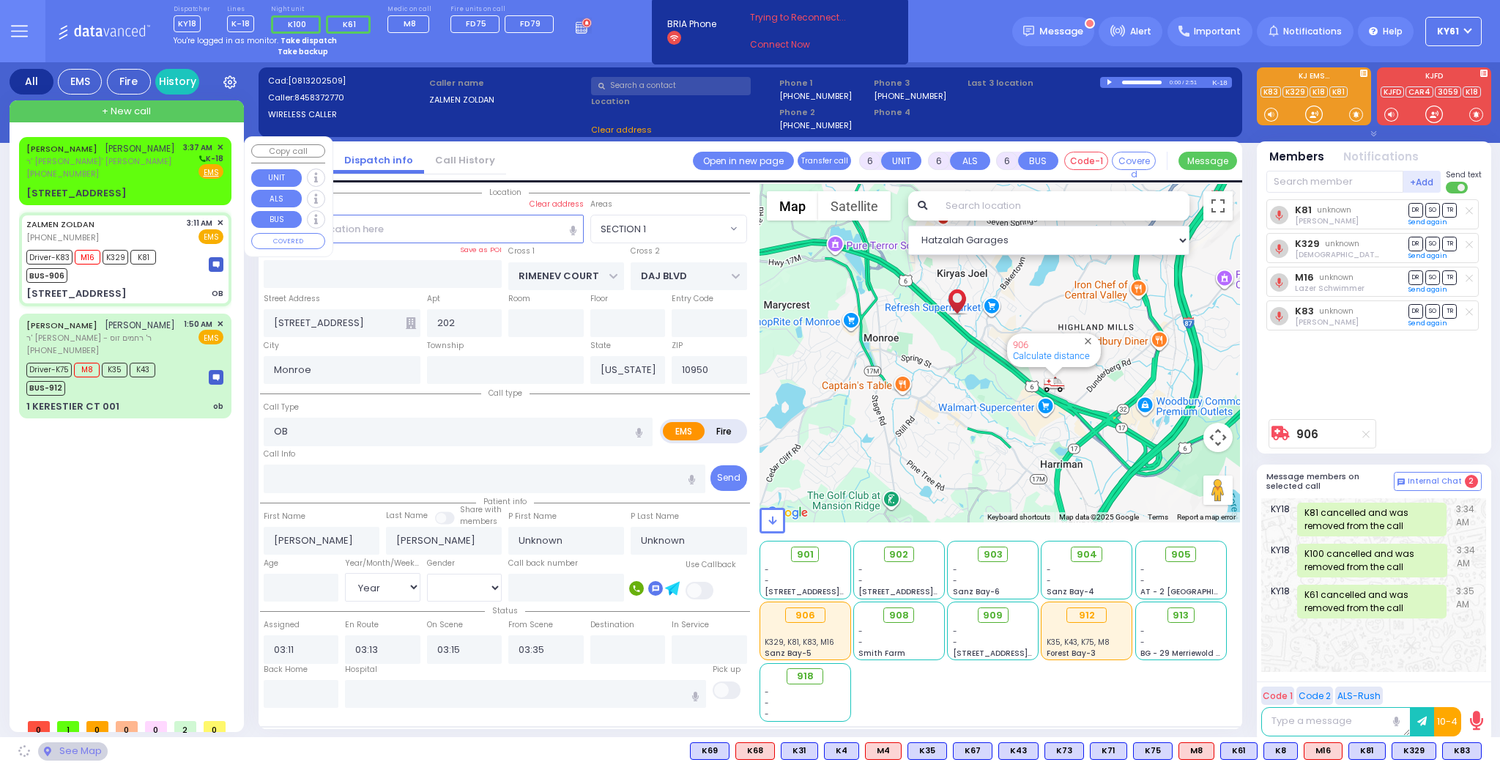
select select
radio input "true"
select select "Year"
select select "Hatzalah Garages"
select select "SECTION 1"
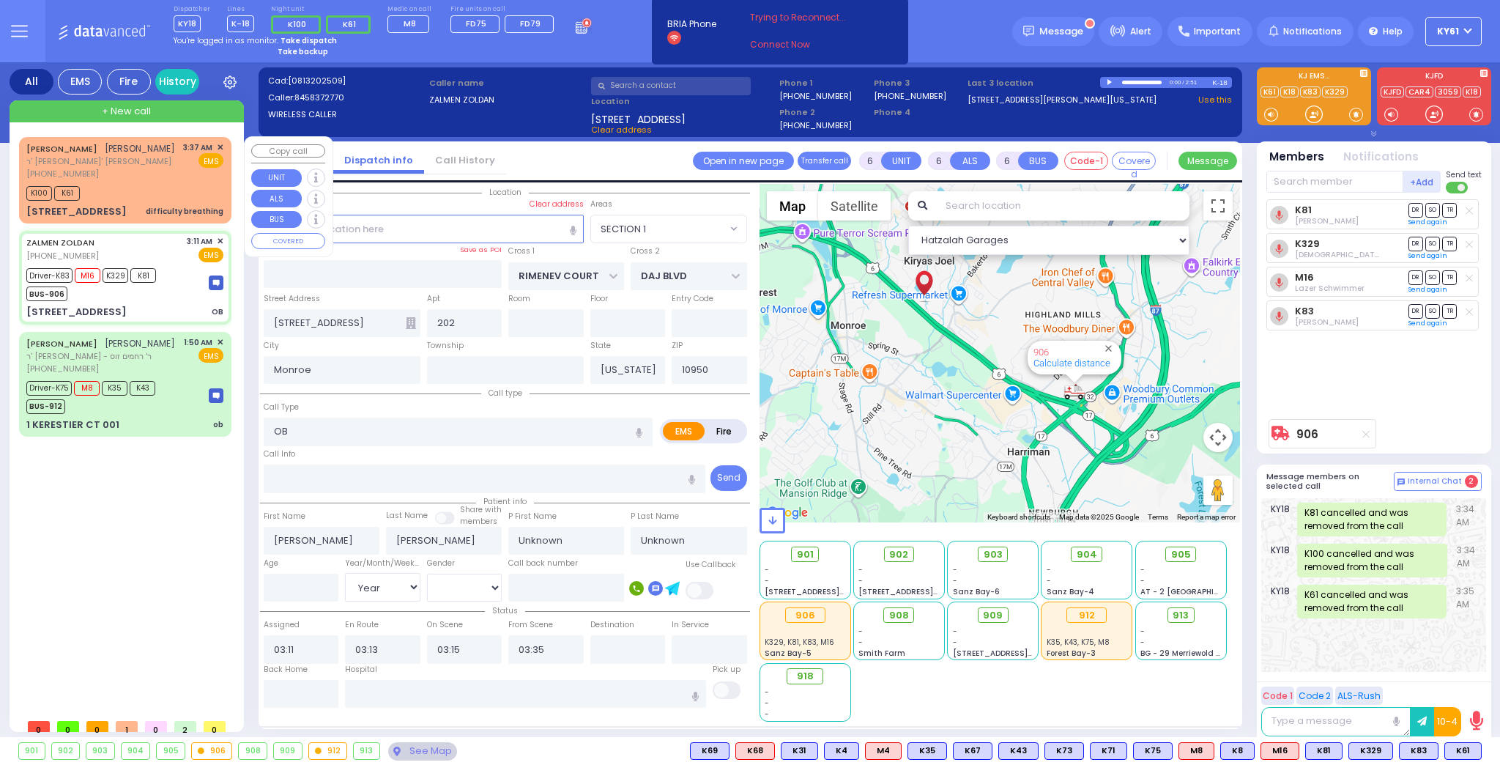
select select
radio input "true"
type input "Leah"
type input "Zoldan"
type input "21"
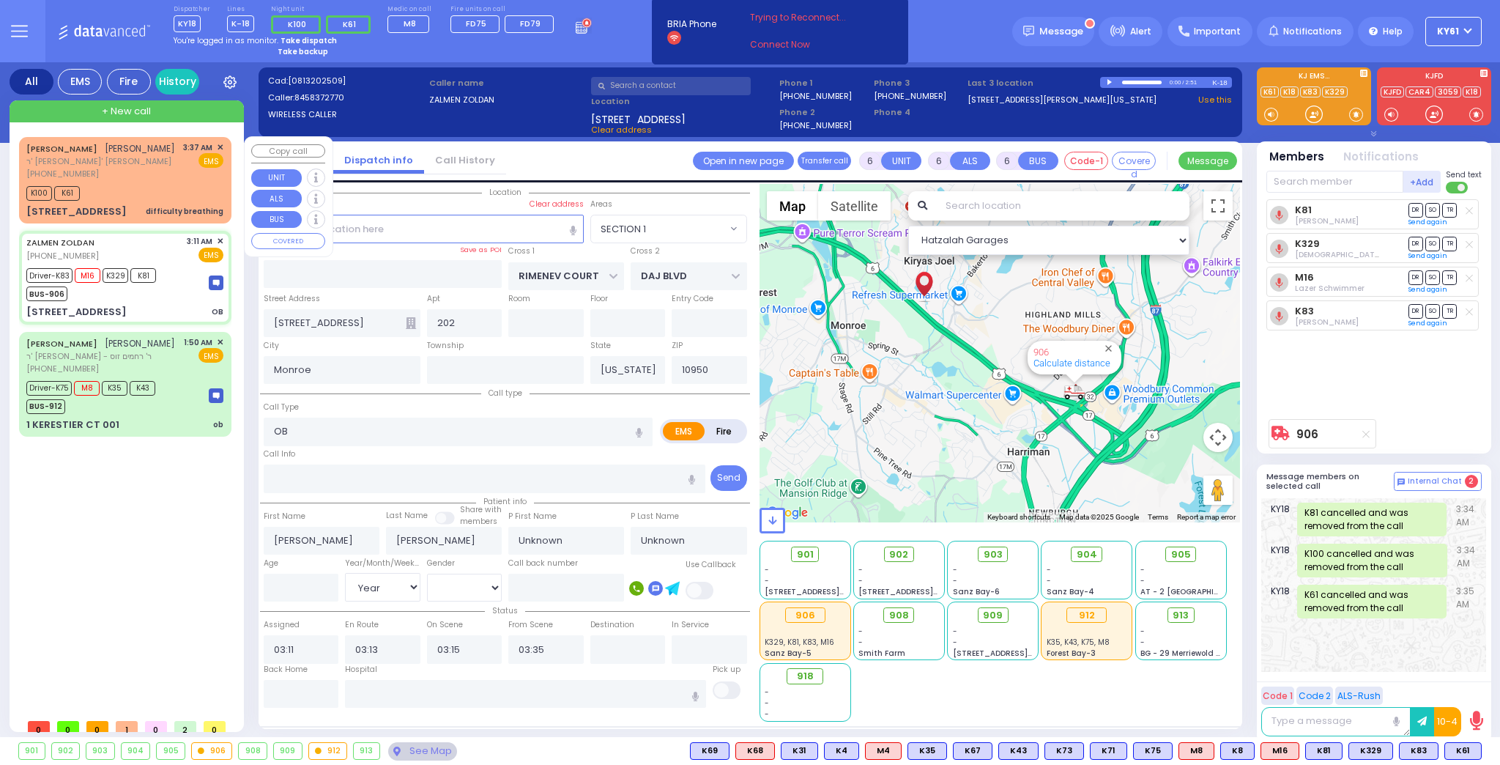
select select "Year"
select select "[DEMOGRAPHIC_DATA]"
select select "Hatzalah Garages"
select select "SECTION 1"
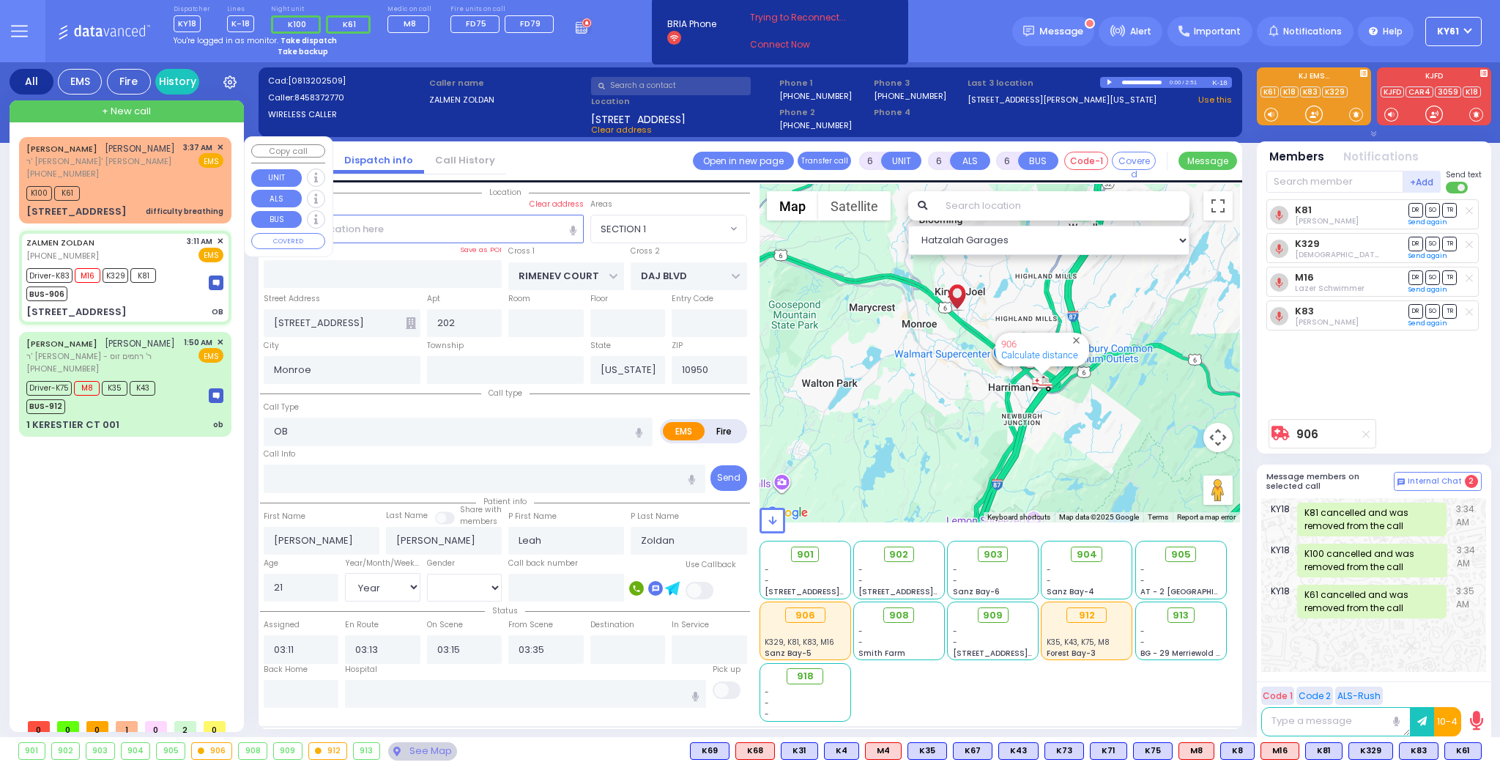
select select
radio input "true"
select select "Year"
select select "[DEMOGRAPHIC_DATA]"
select select "Hatzalah Garages"
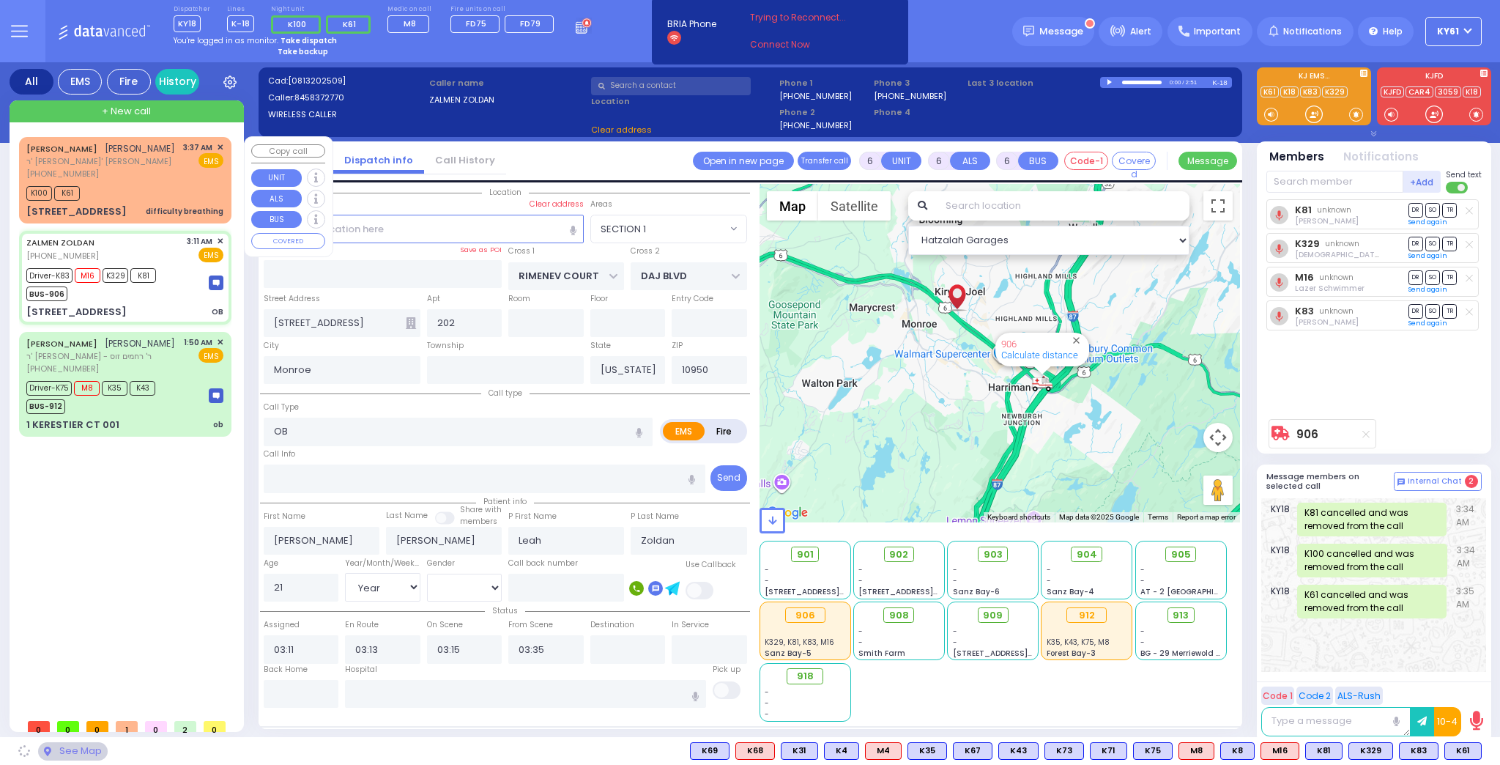
select select "SECTION 1"
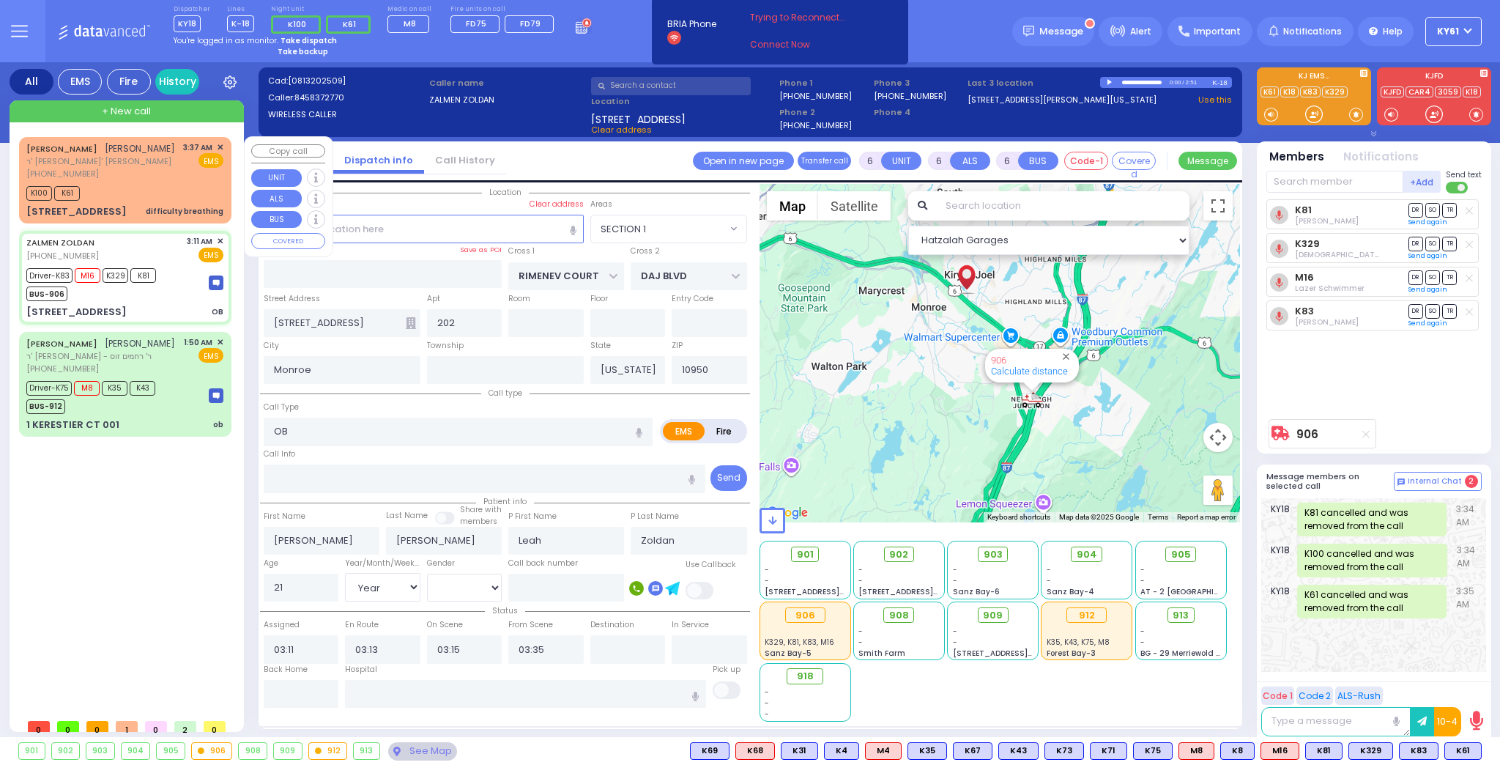
select select
radio input "true"
select select "Year"
select select "[DEMOGRAPHIC_DATA]"
select select "Hatzalah Garages"
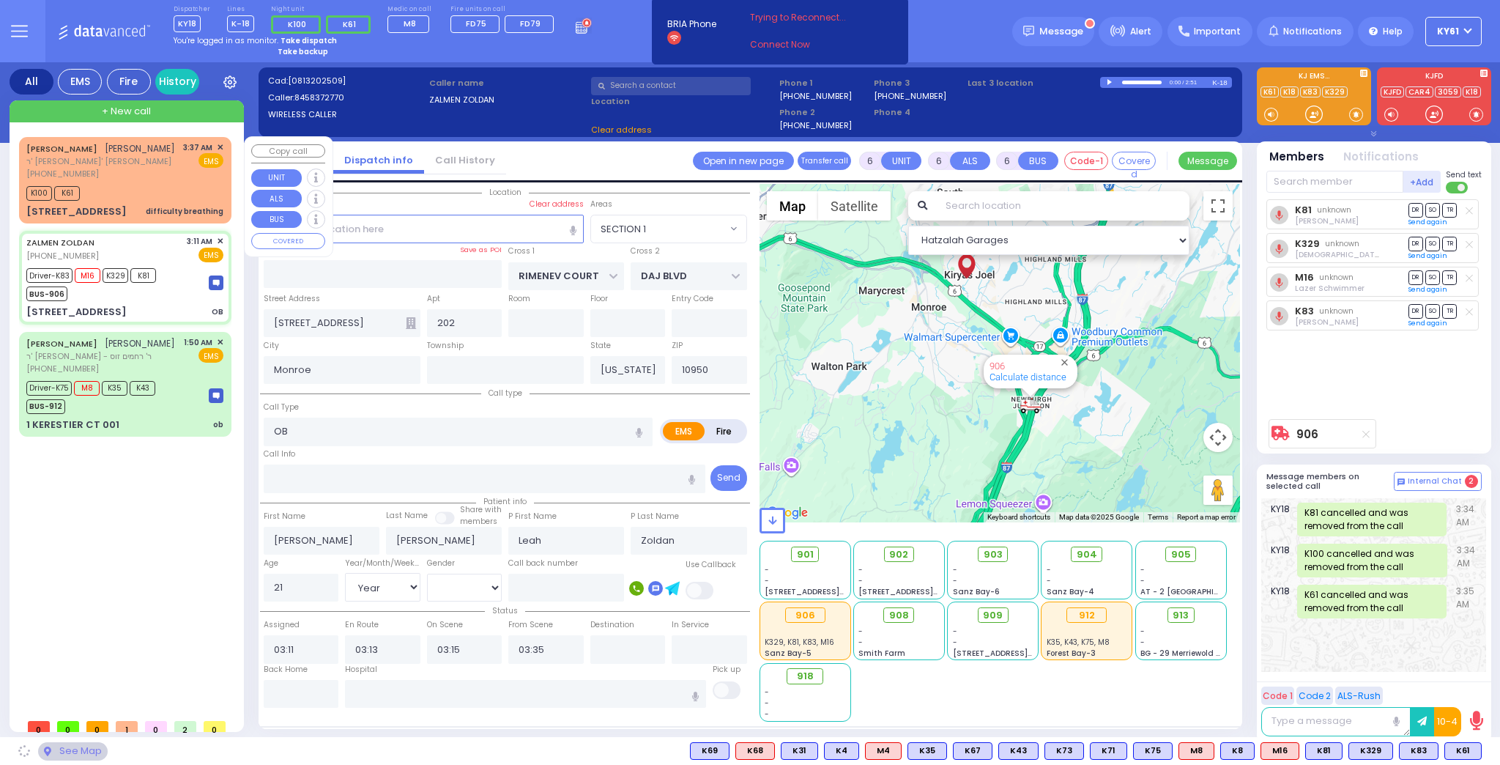
select select "SECTION 1"
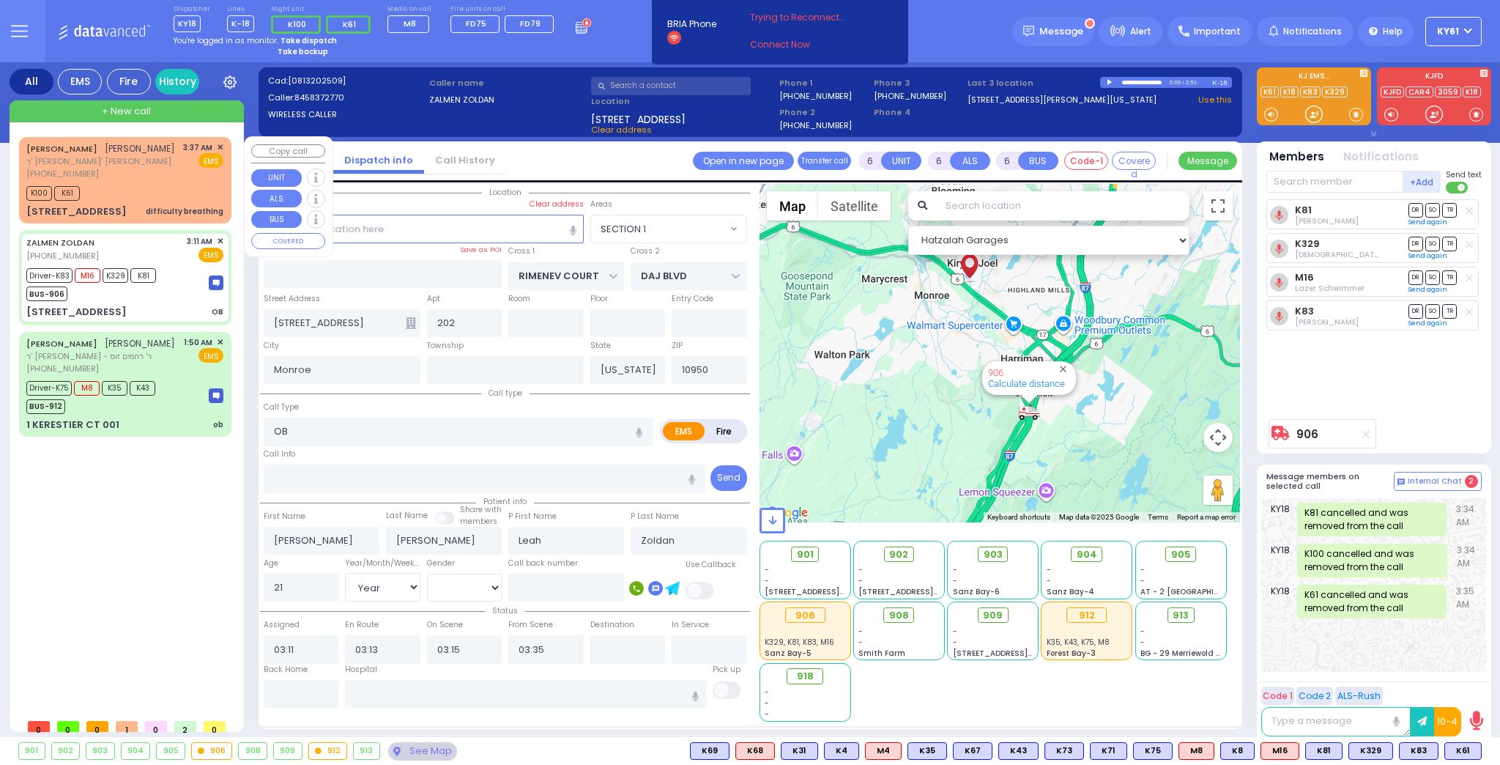
select select
radio input "true"
select select "Year"
select select "[DEMOGRAPHIC_DATA]"
type input "[GEOGRAPHIC_DATA] [STREET_ADDRESS][GEOGRAPHIC_DATA] Suffern"
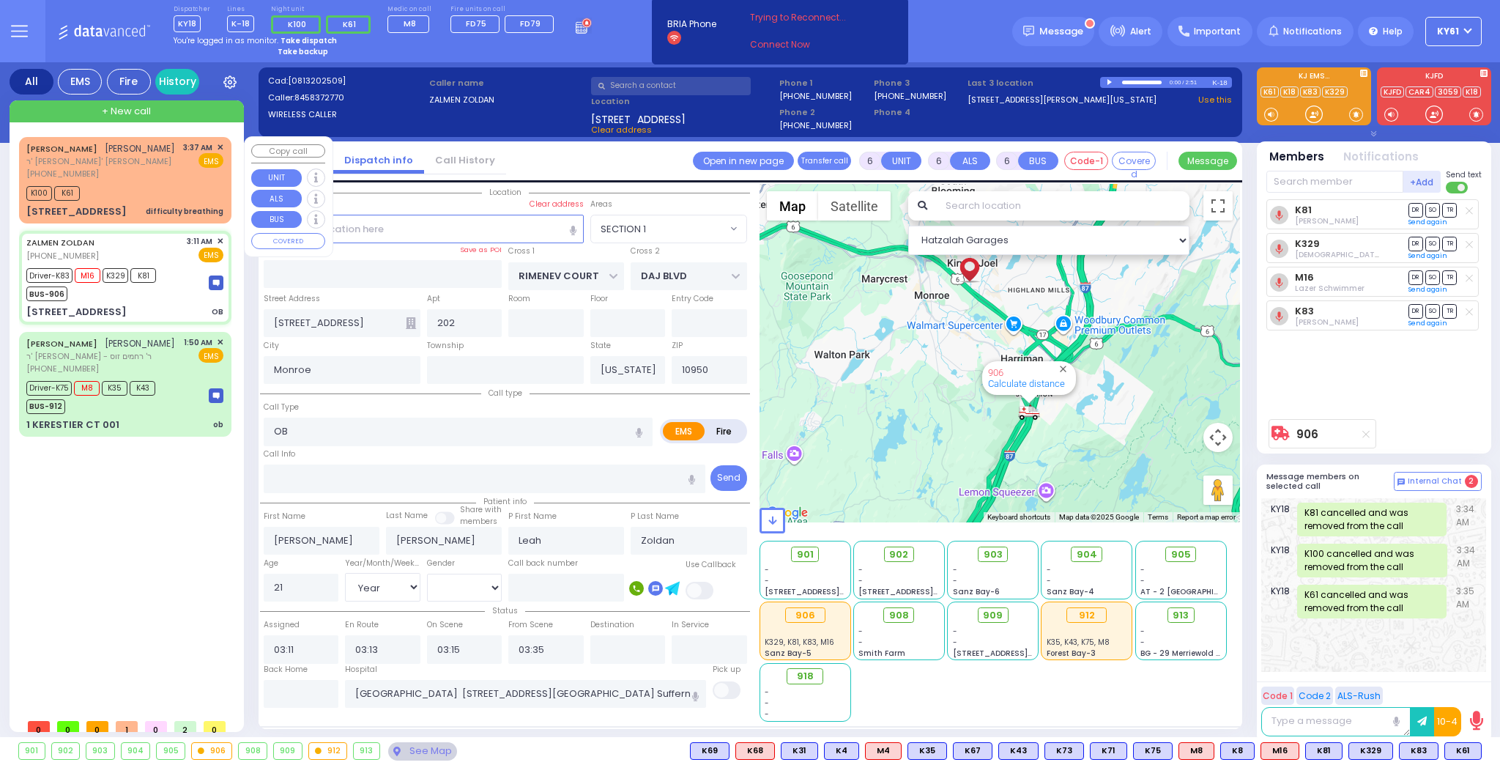
select select "Hatzalah Garages"
select select "SECTION 1"
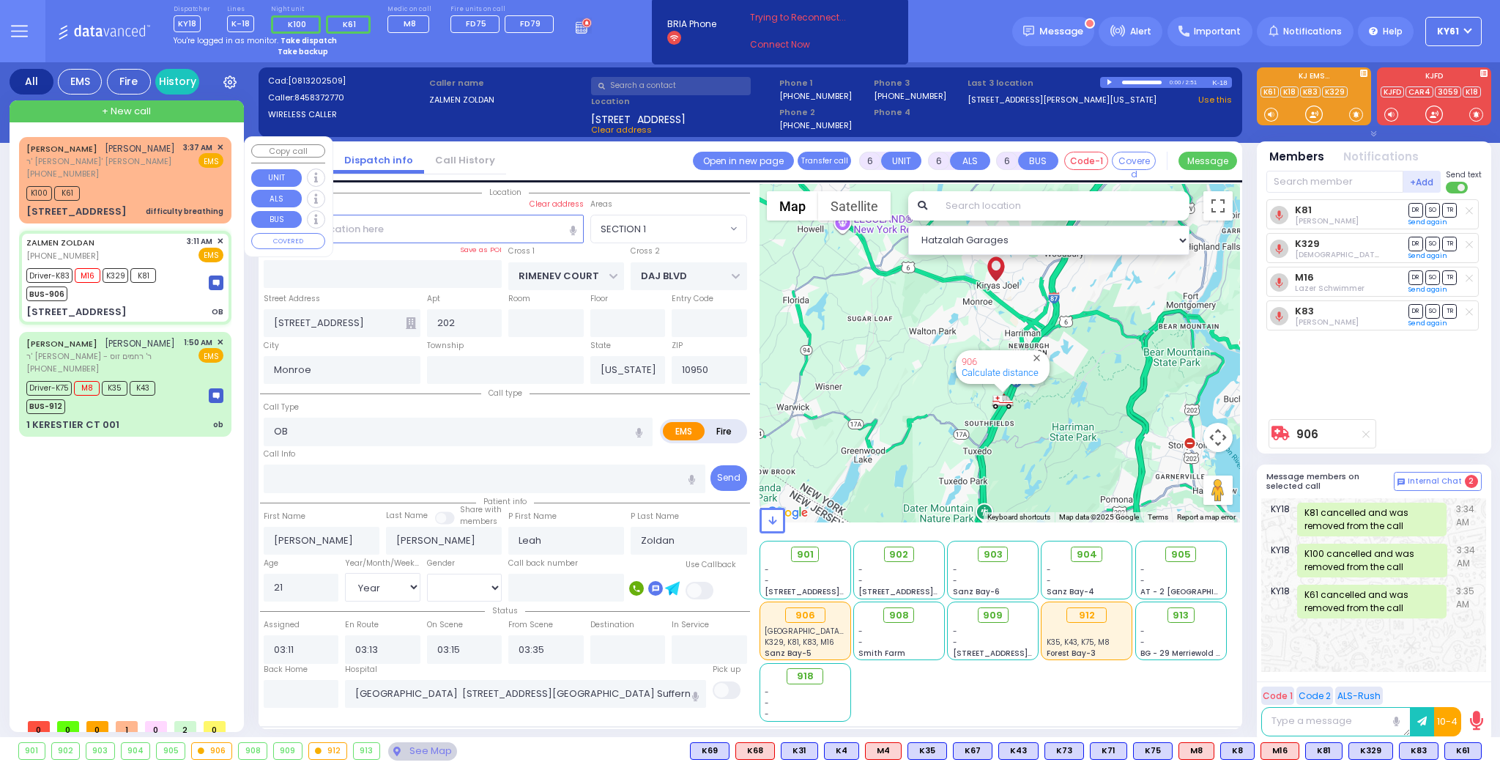
select select
radio input "true"
select select "Year"
select select "[DEMOGRAPHIC_DATA]"
select select "Hatzalah Garages"
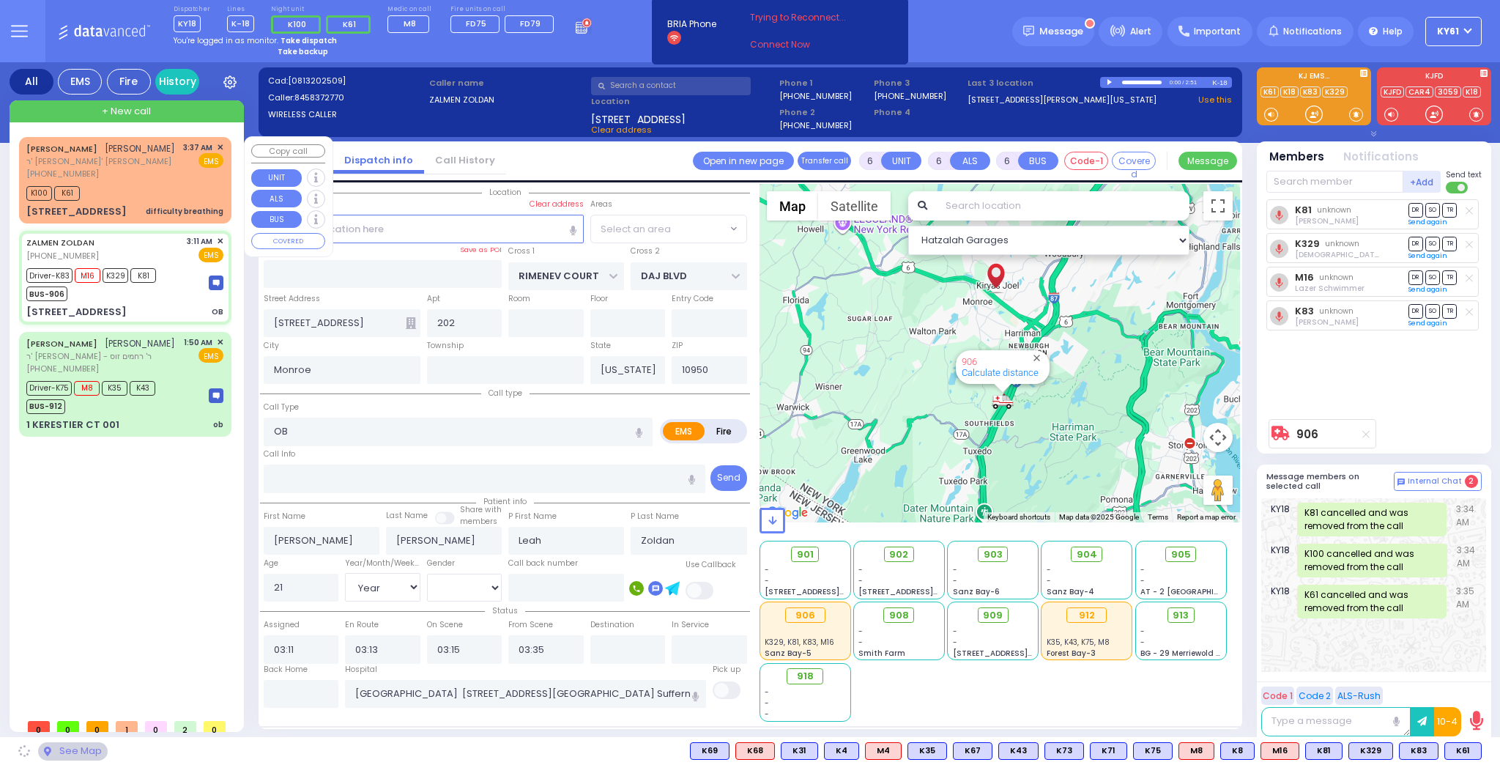
select select "SECTION 1"
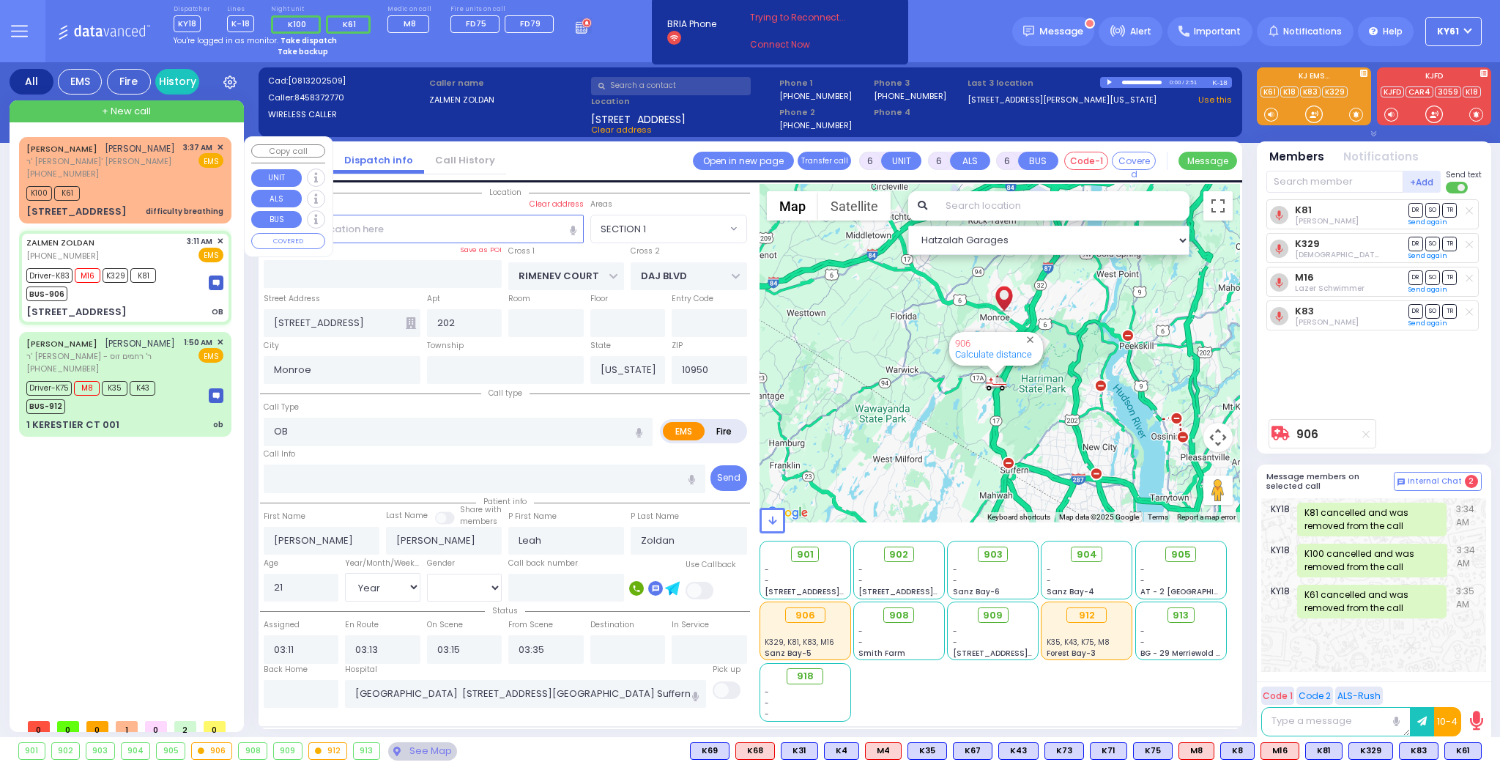
select select
radio input "true"
select select "Year"
select select "[DEMOGRAPHIC_DATA]"
select select "Hatzalah Garages"
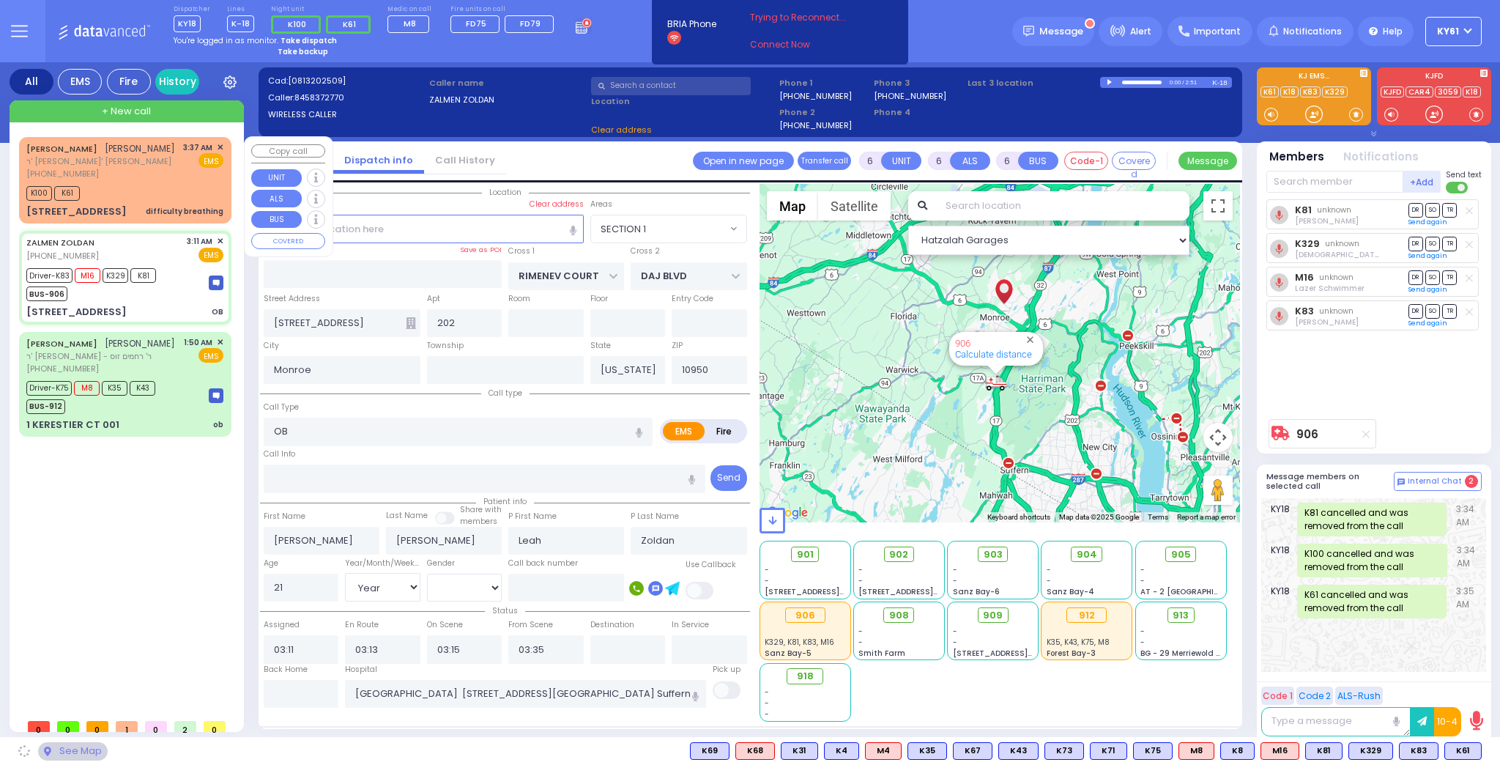
select select
radio input "true"
select select "Year"
select select "[DEMOGRAPHIC_DATA]"
select select "Hatzalah Garages"
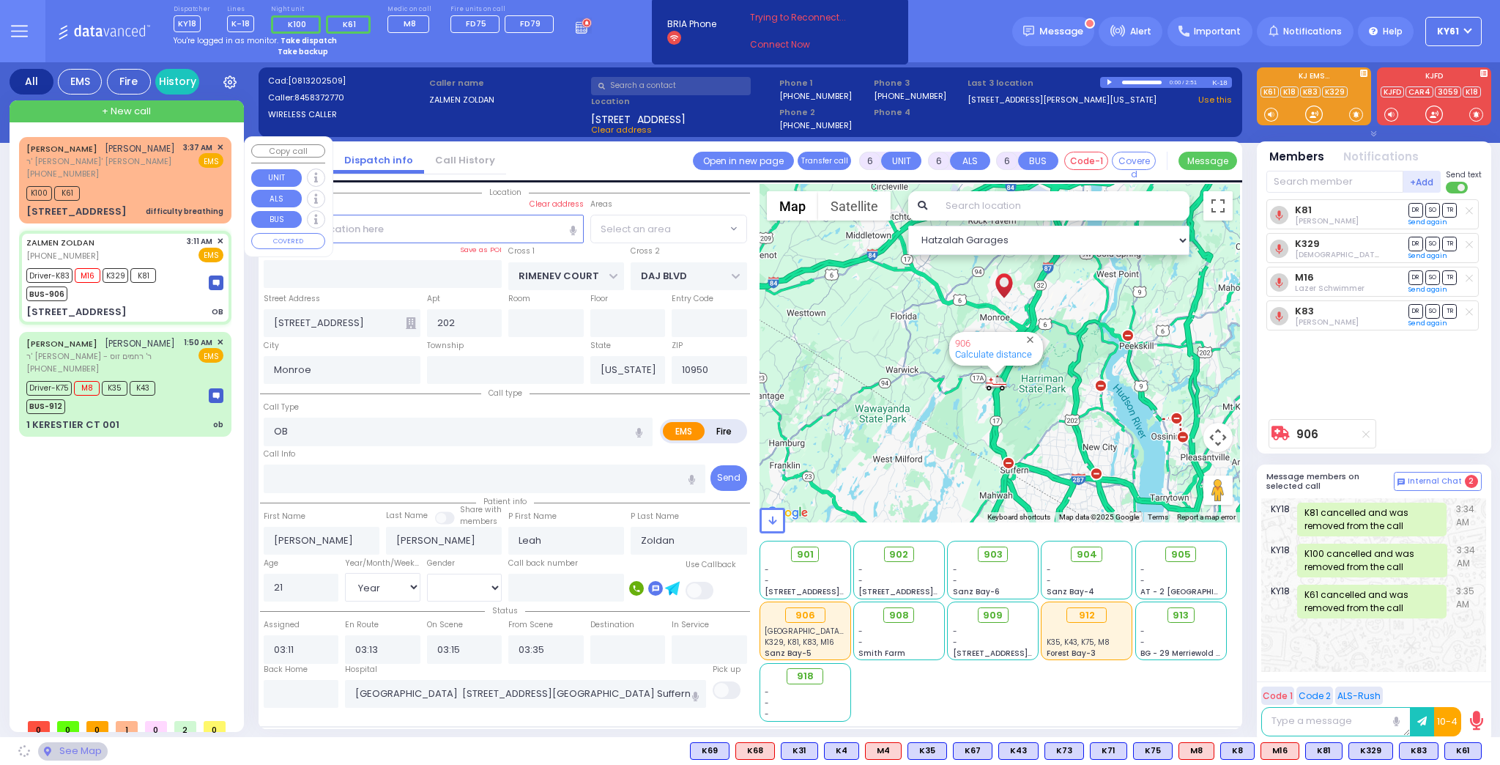
select select "SECTION 1"
select select
radio input "true"
select select "Year"
select select "[DEMOGRAPHIC_DATA]"
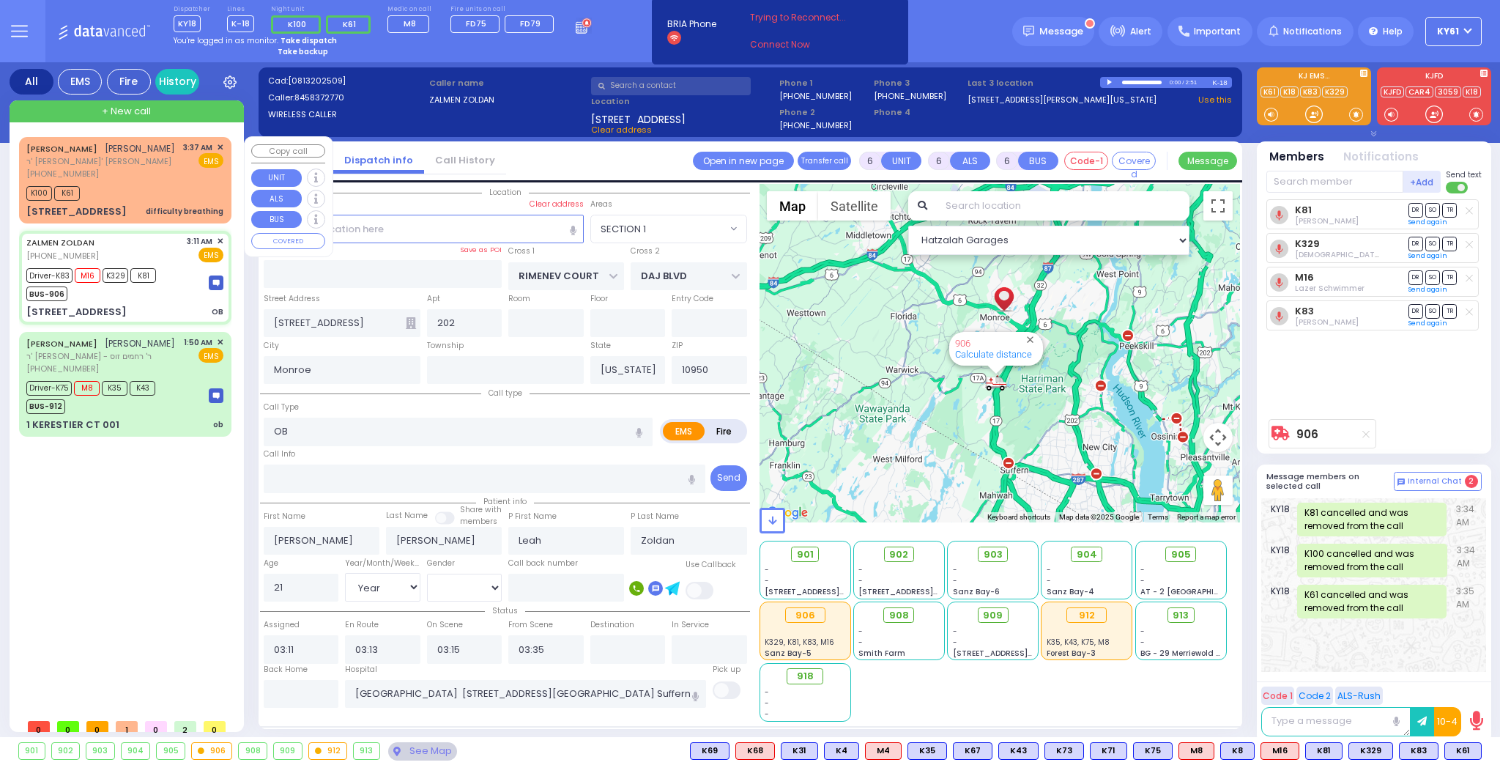
select select "Hatzalah Garages"
select select "SECTION 1"
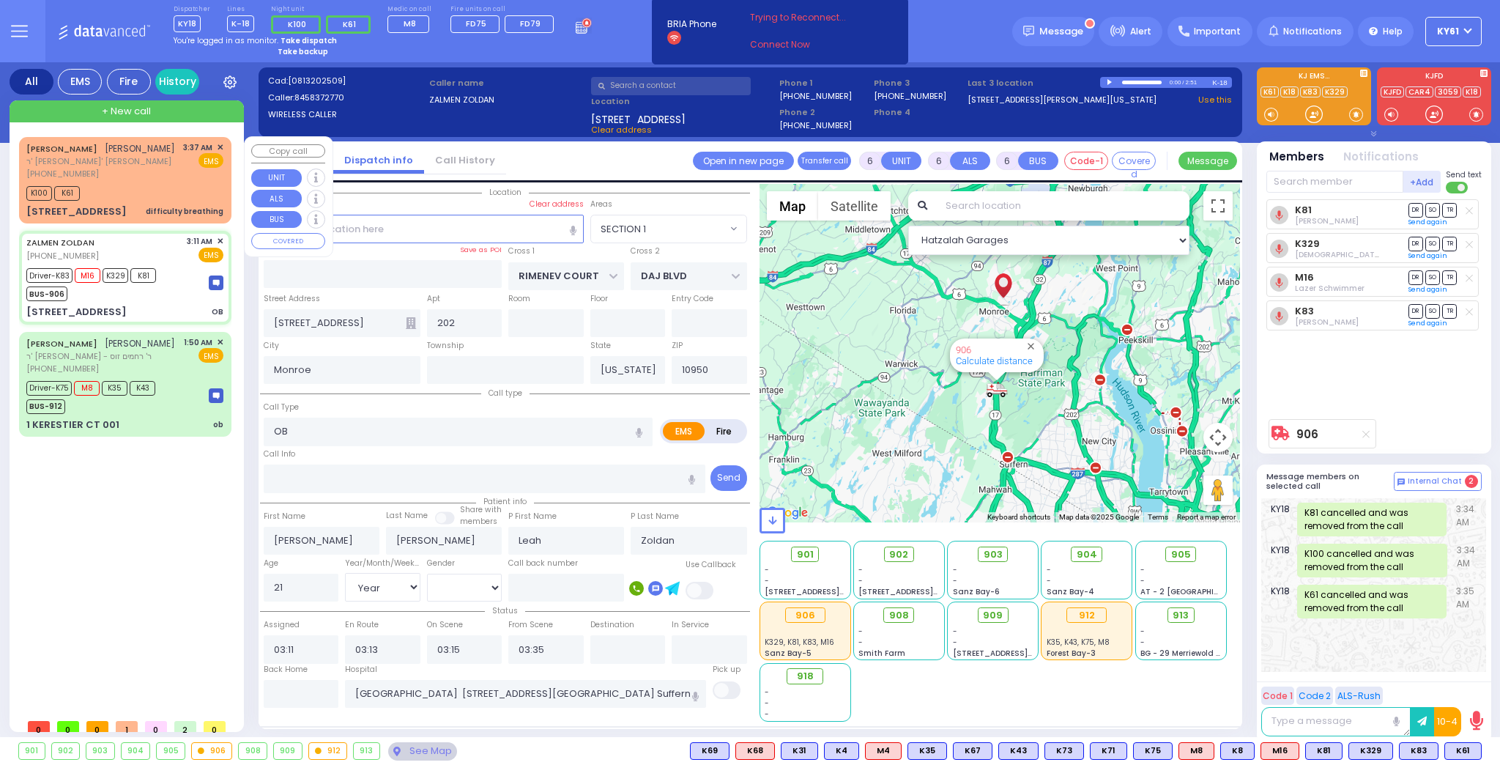
select select
radio input "true"
select select "Year"
select select "[DEMOGRAPHIC_DATA]"
select select "Hatzalah Garages"
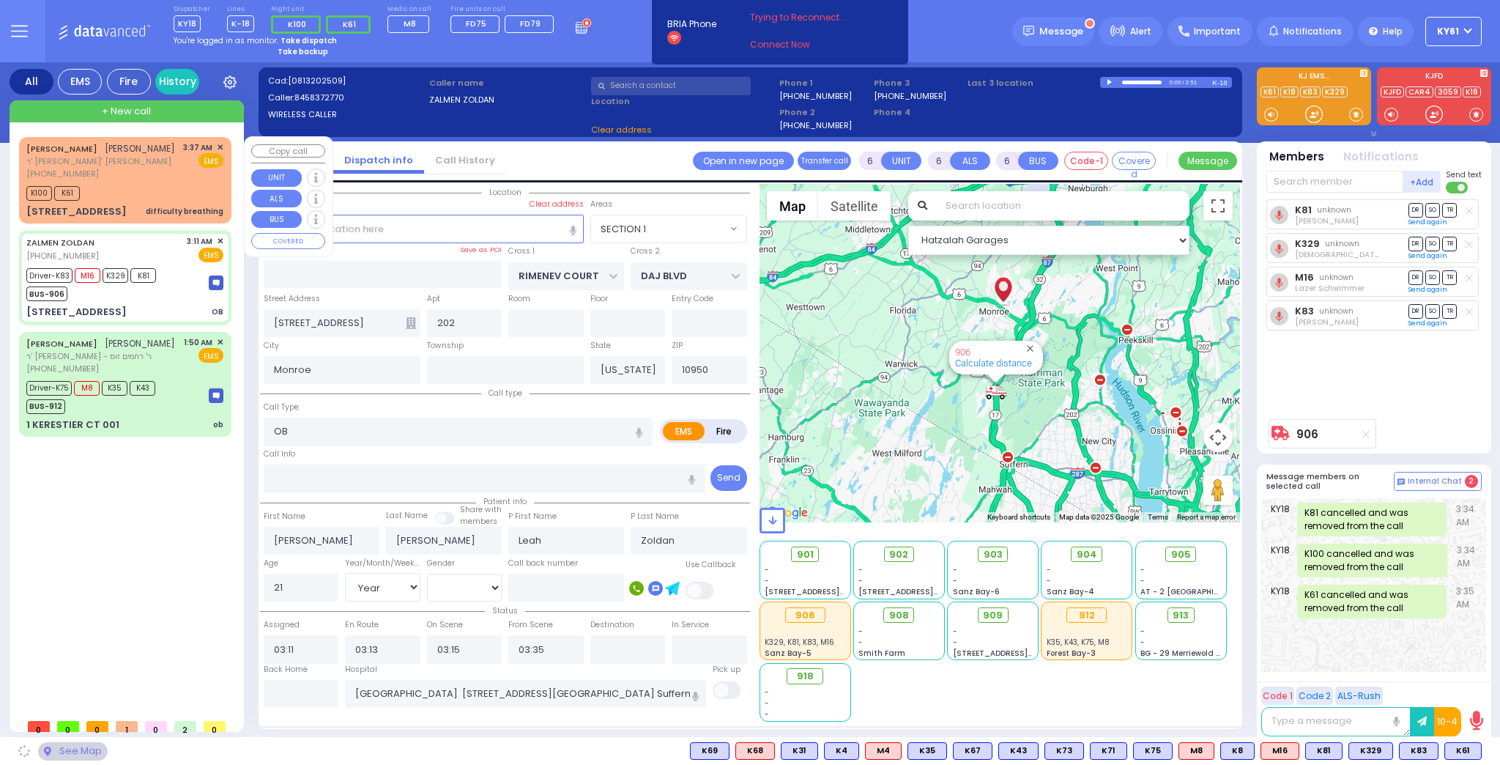
select select "SECTION 1"
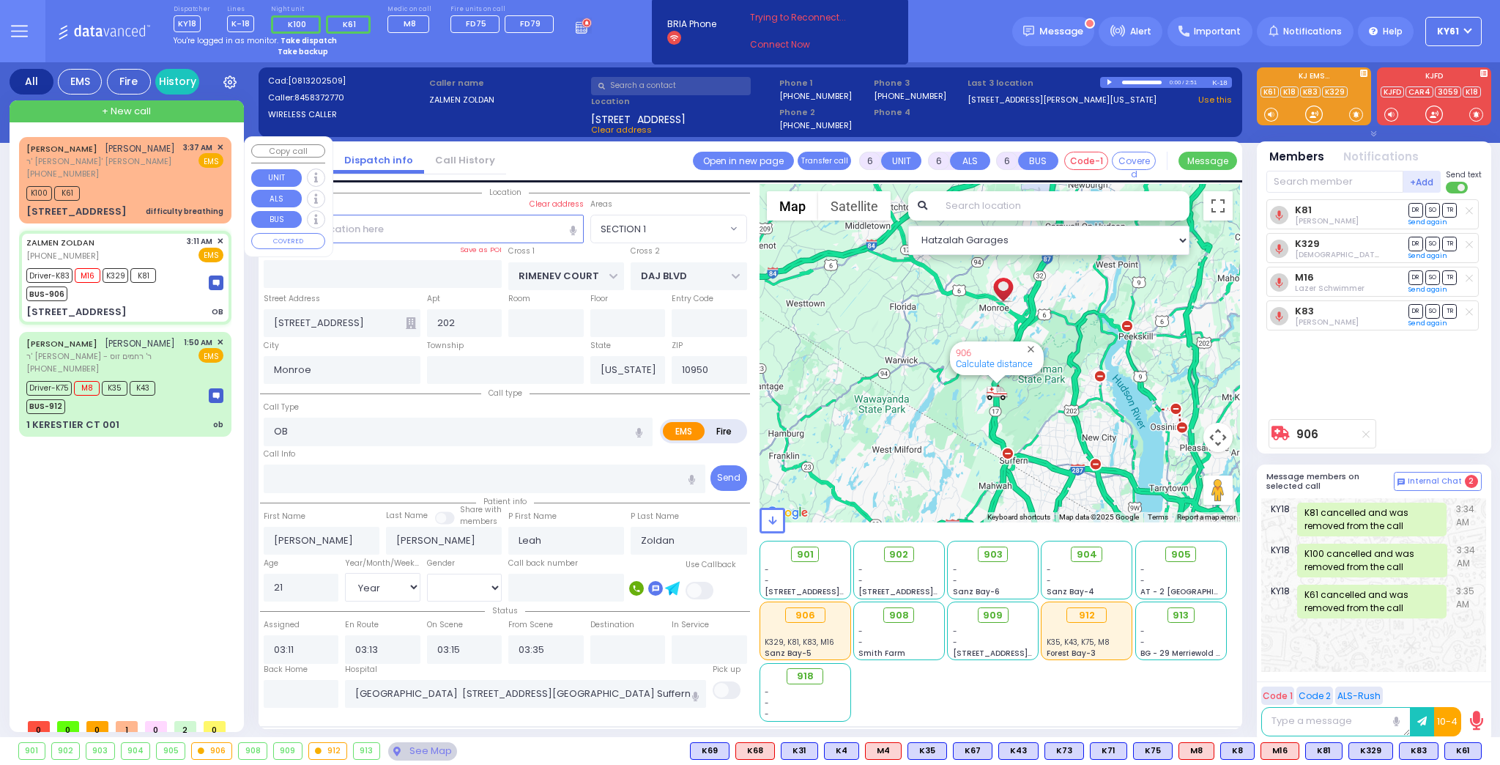
select select
radio input "true"
select select "Year"
select select "[DEMOGRAPHIC_DATA]"
select select "Hatzalah Garages"
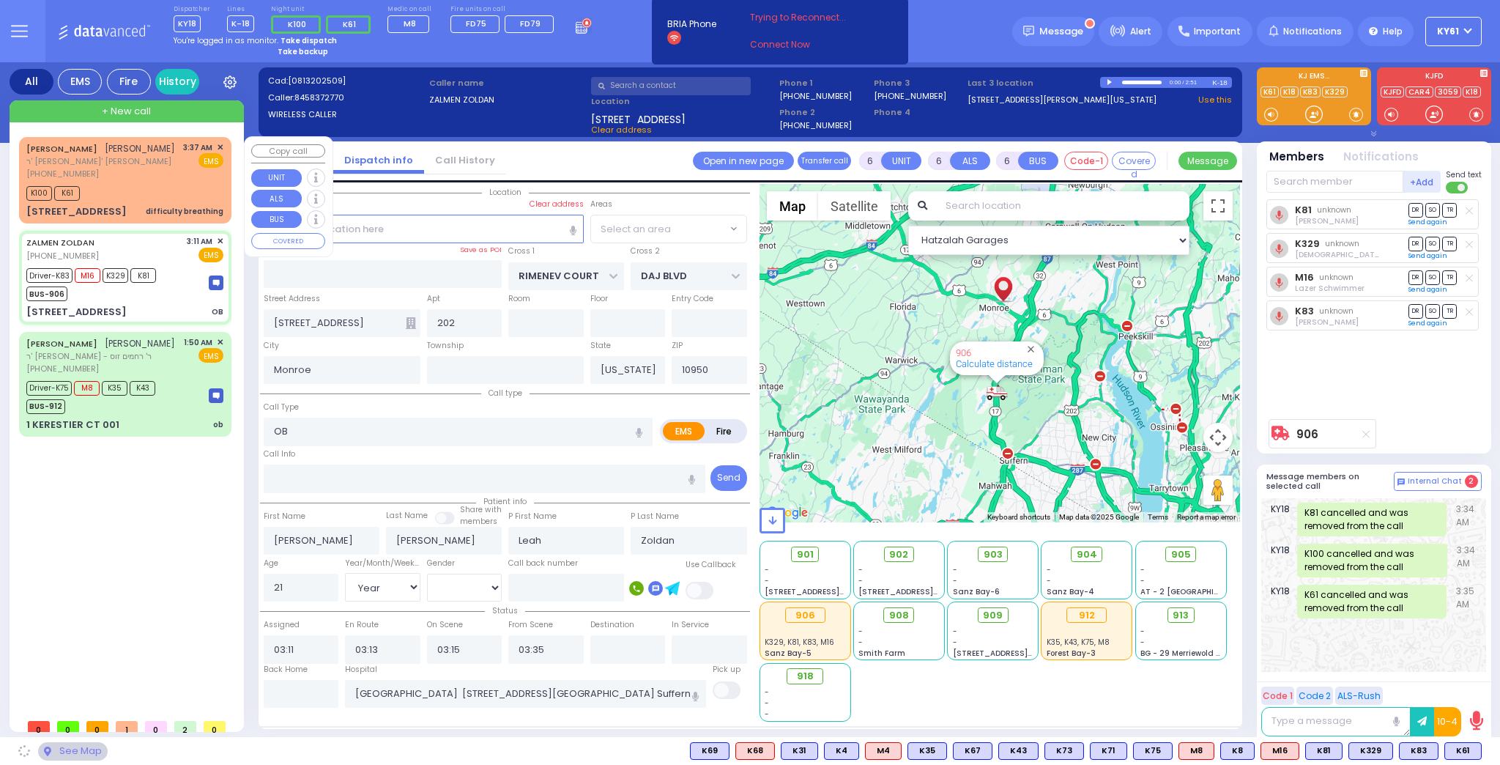
select select "SECTION 1"
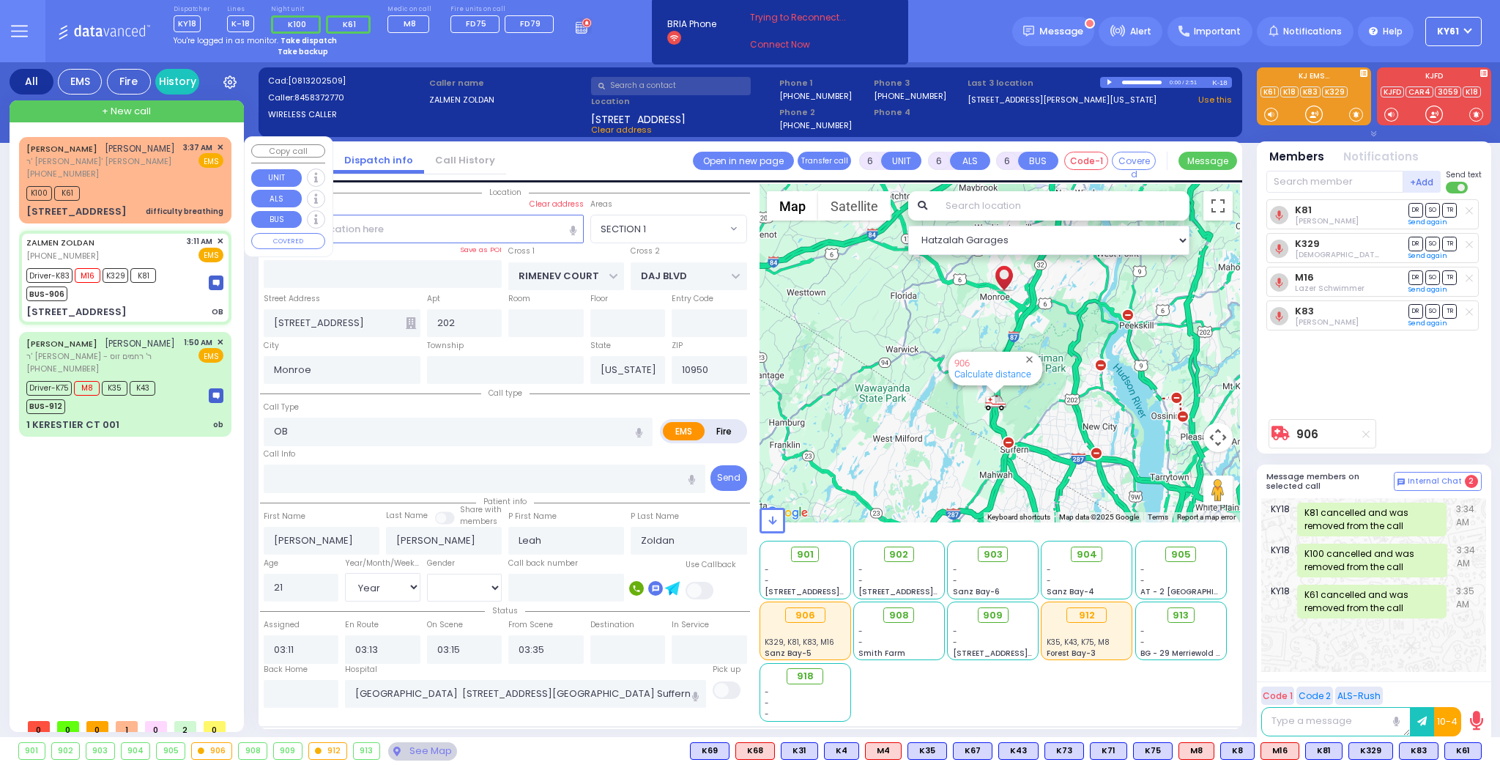
select select
radio input "true"
select select "Year"
select select "[DEMOGRAPHIC_DATA]"
select select "Hatzalah Garages"
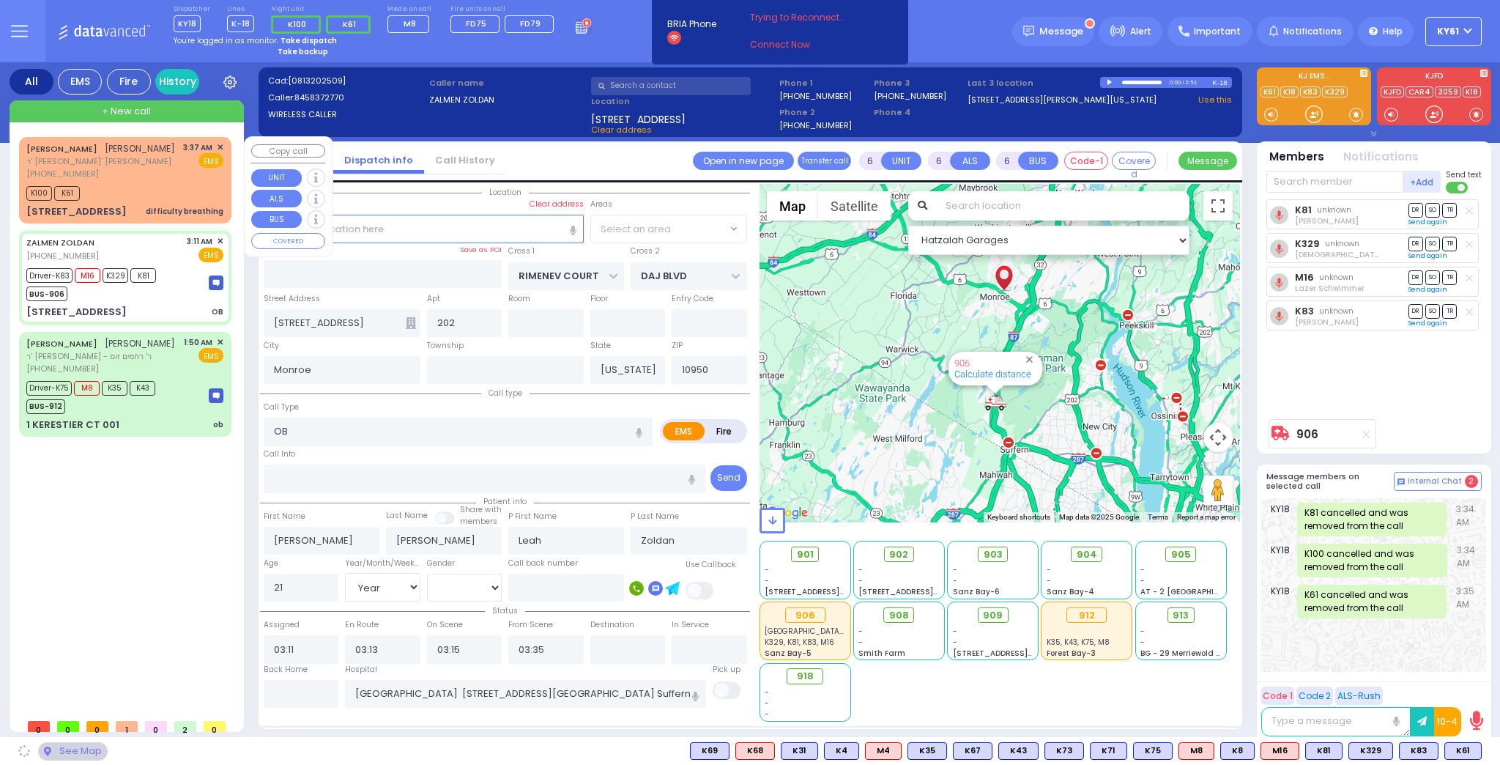
select select "SECTION 1"
select select
radio input "true"
select select "Year"
select select "[DEMOGRAPHIC_DATA]"
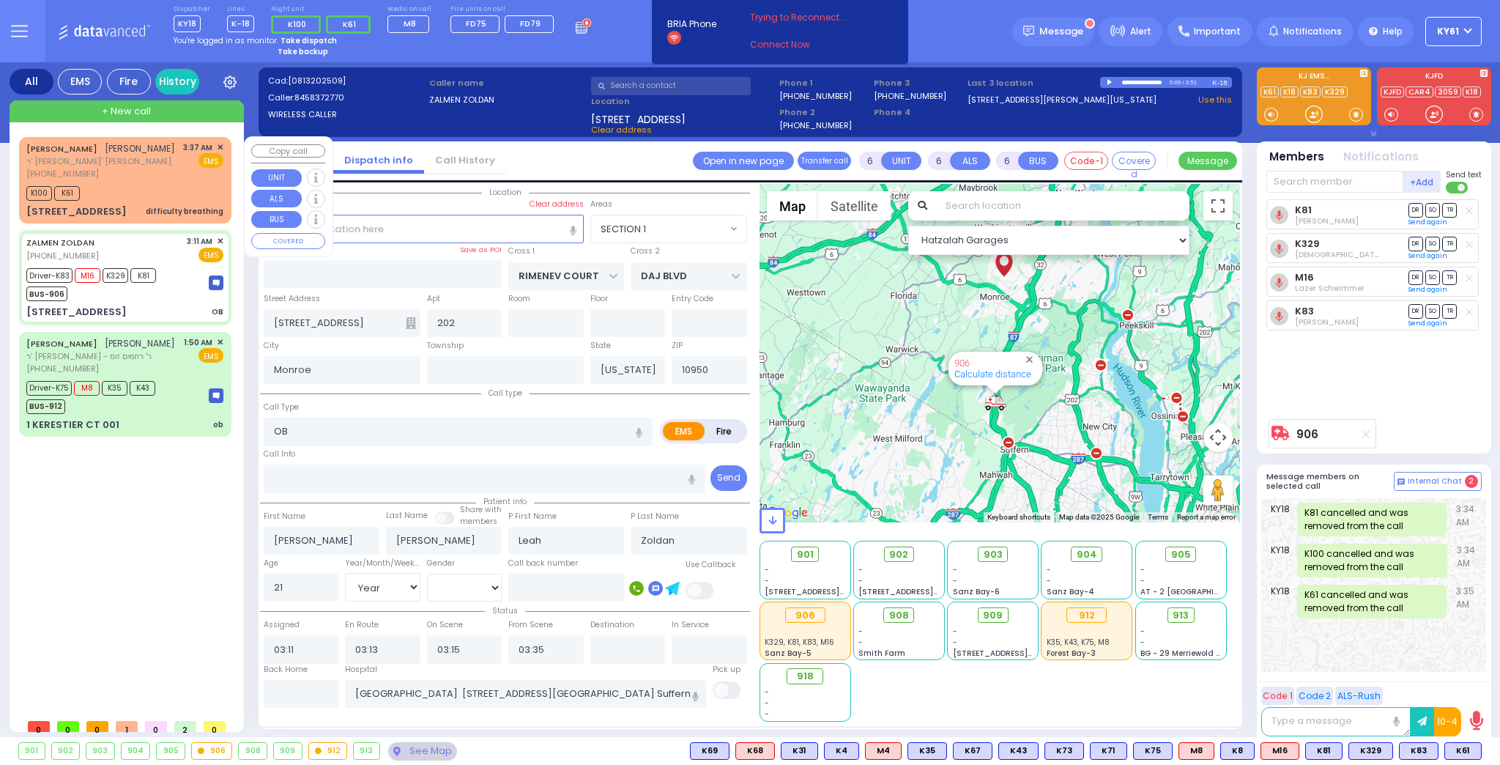
select select "Hatzalah Garages"
select select "SECTION 1"
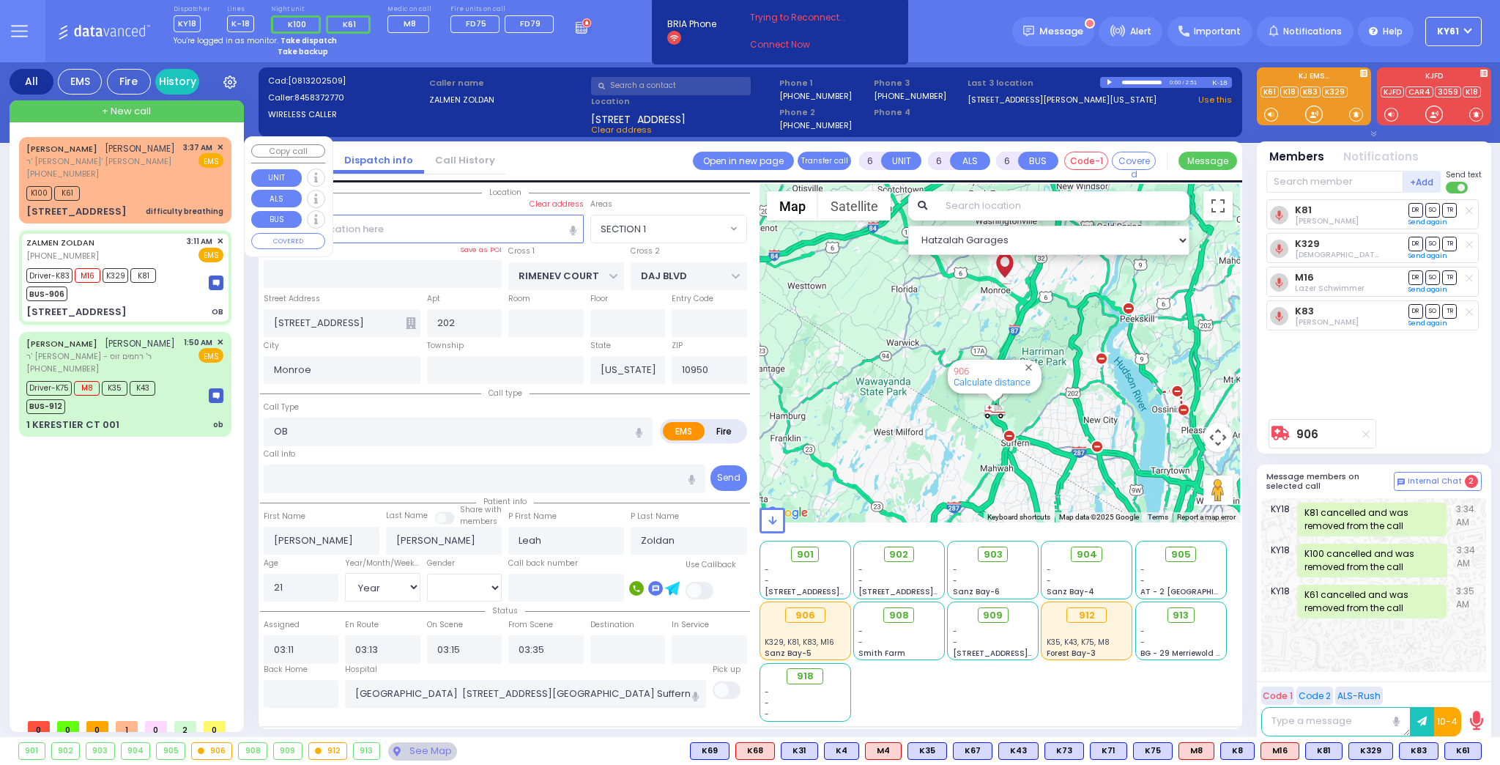
select select
radio input "true"
select select "Year"
select select "[DEMOGRAPHIC_DATA]"
select select "Hatzalah Garages"
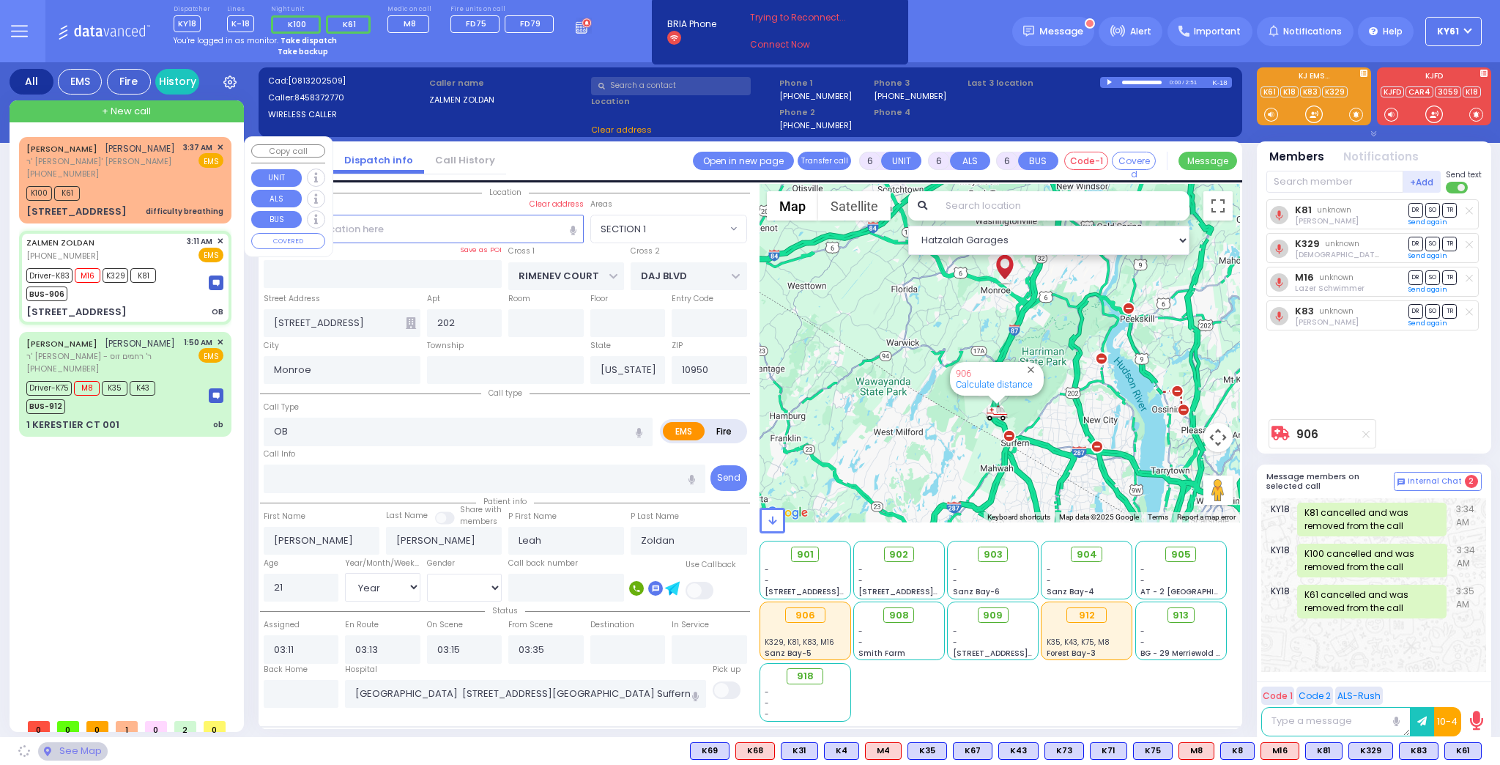
select select
radio input "true"
select select "Year"
select select "[DEMOGRAPHIC_DATA]"
select select
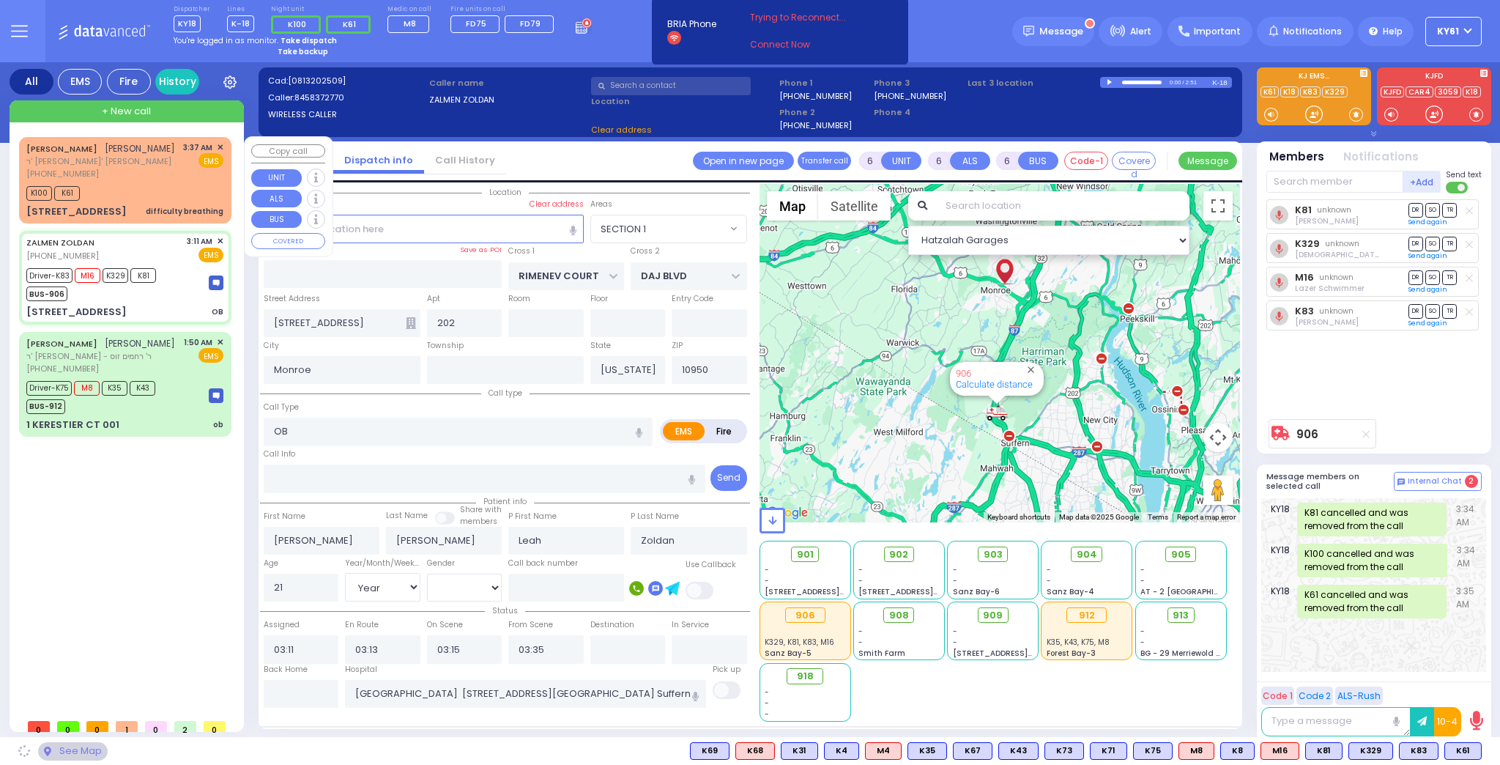
select select "Hatzalah Garages"
select select "SECTION 1"
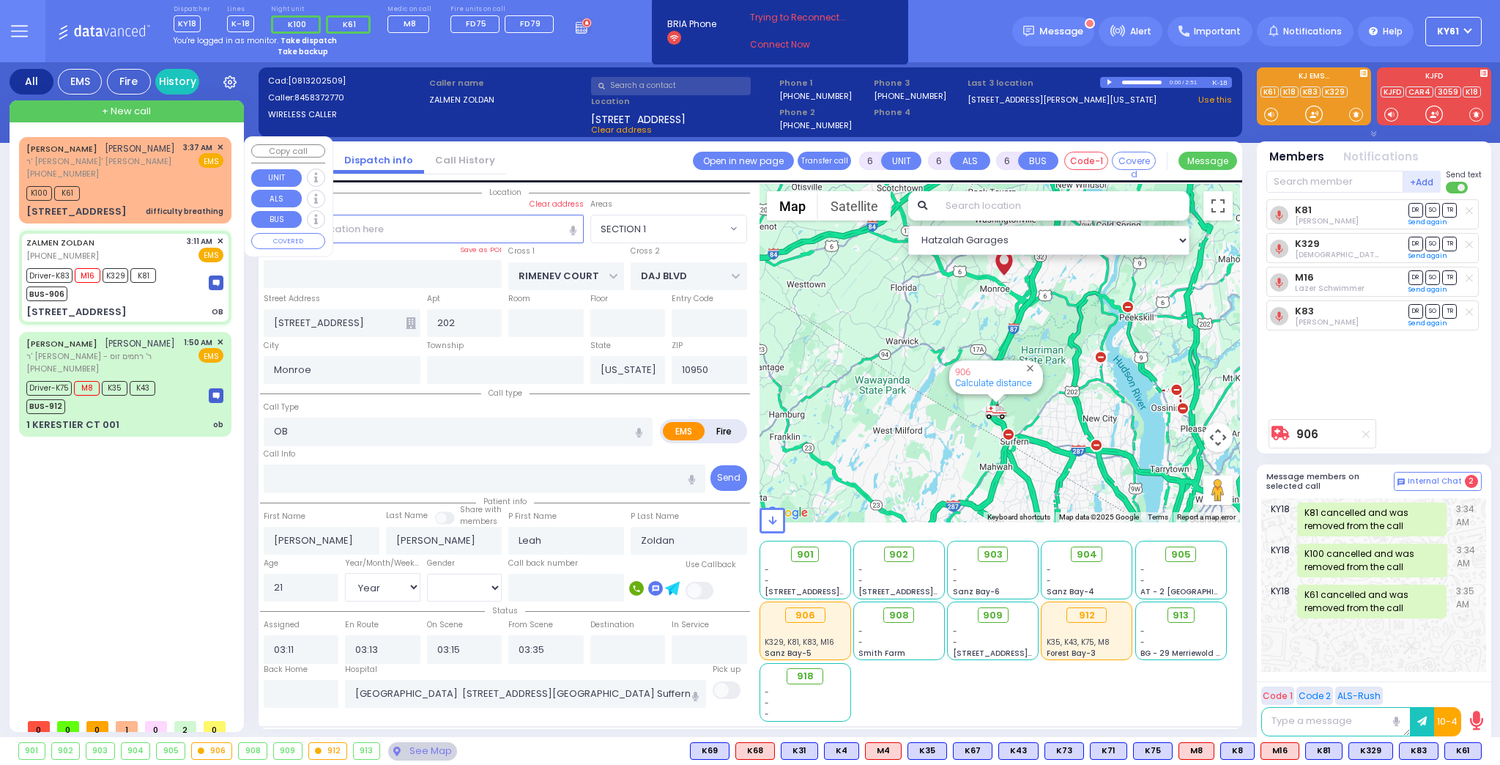
select select
radio input "true"
select select "Year"
select select "[DEMOGRAPHIC_DATA]"
select select "Hatzalah Garages"
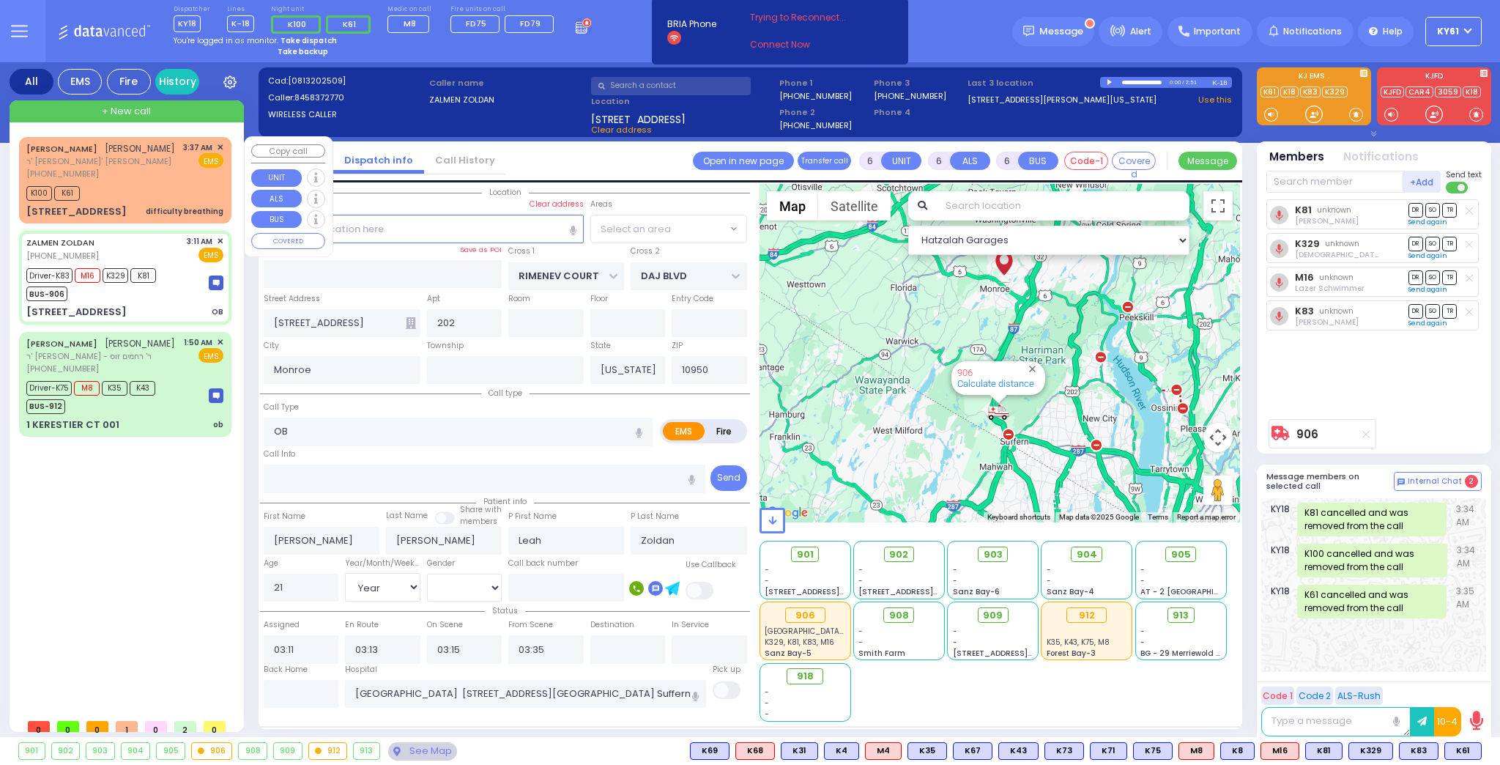
select select "SECTION 1"
